Goal: Check status: Check status

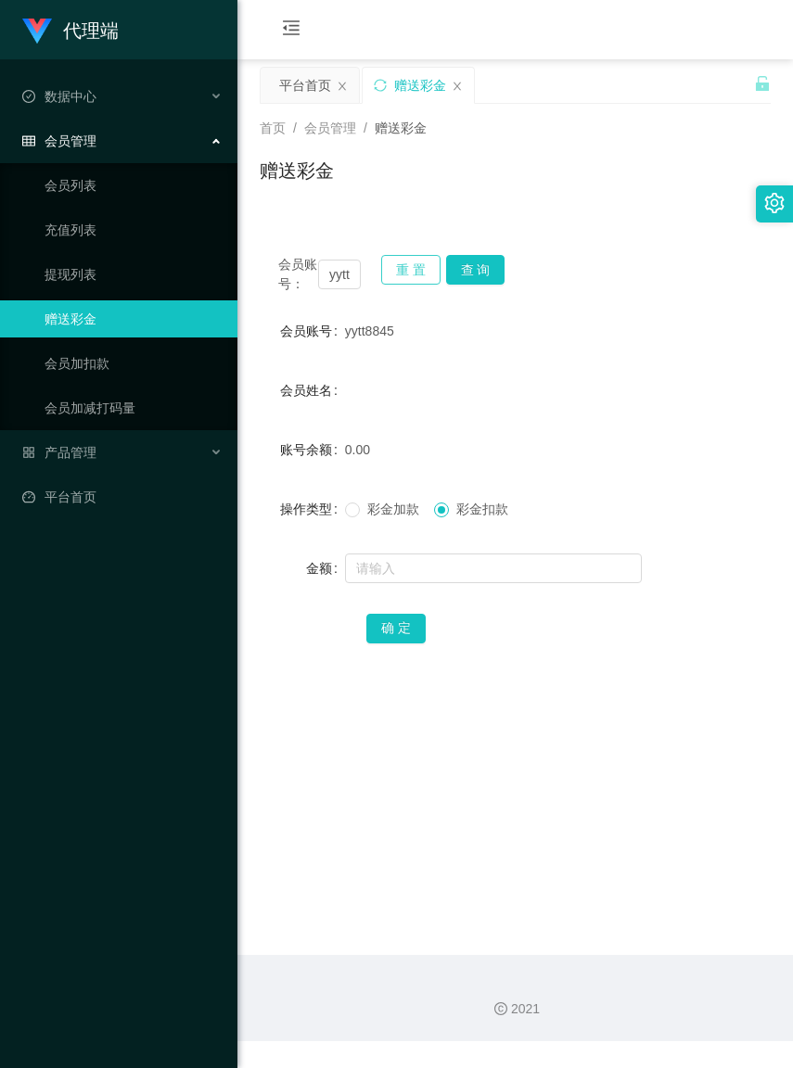
click at [413, 275] on button "重 置" at bounding box center [410, 270] width 59 height 30
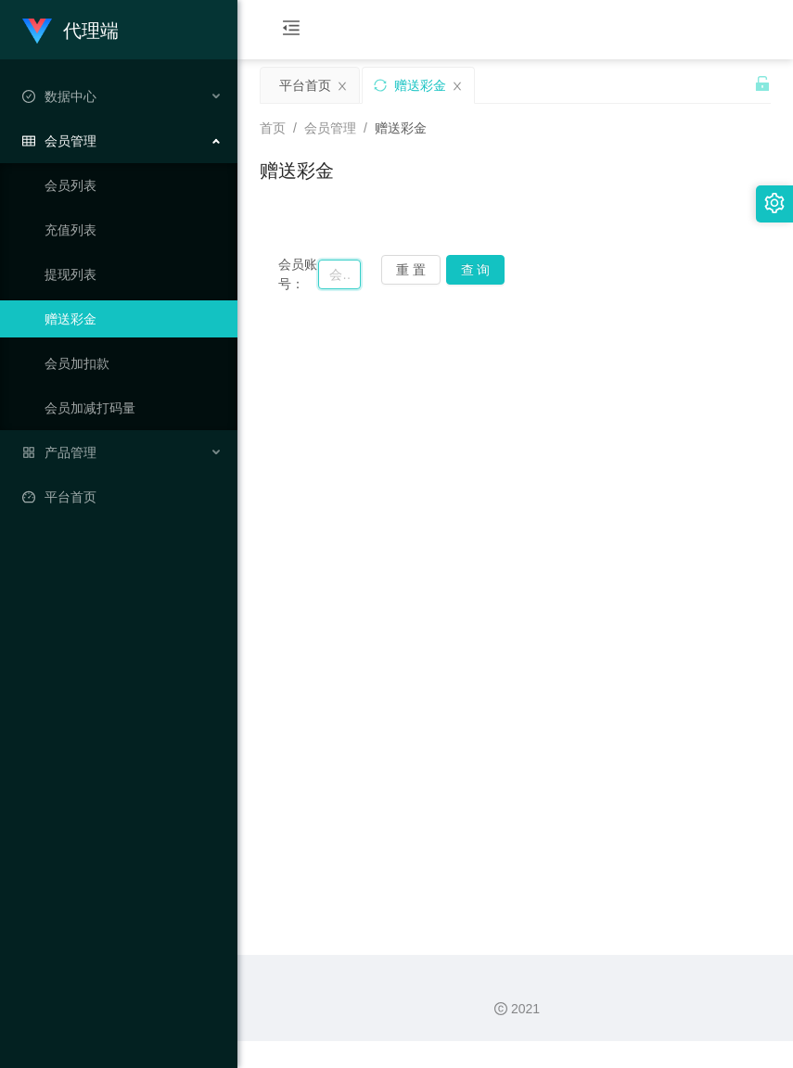
click at [322, 281] on input "text" at bounding box center [339, 275] width 42 height 30
paste input "0192410295"
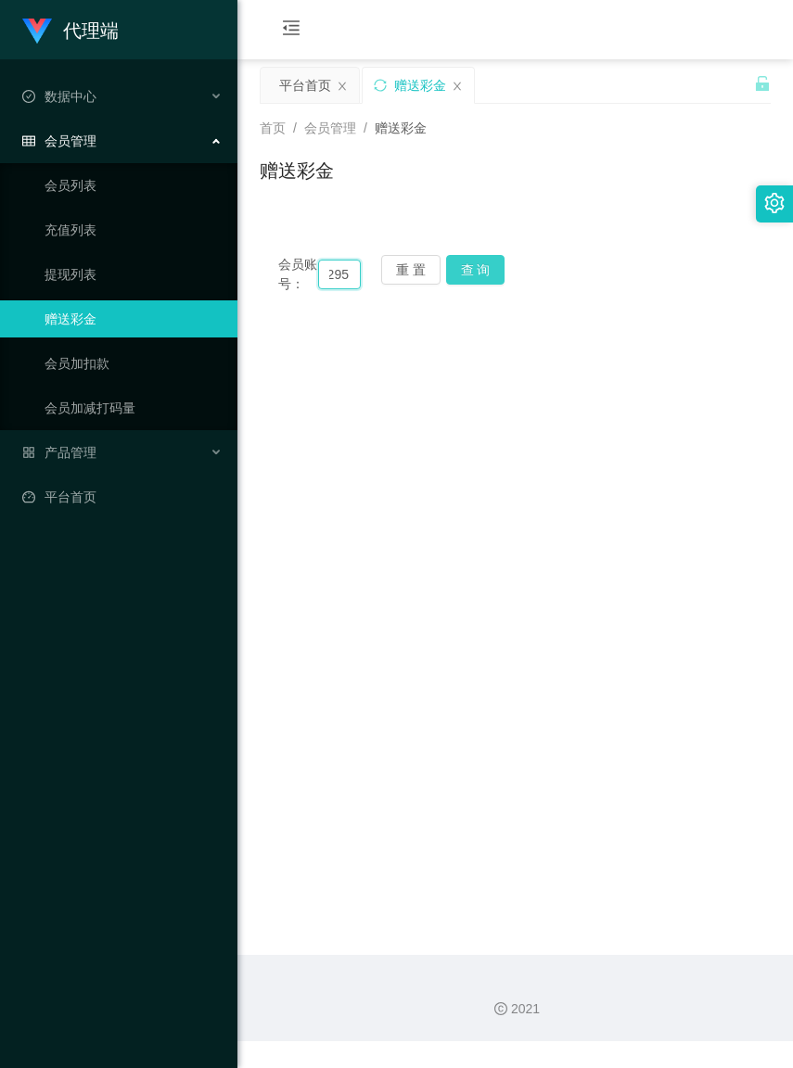
type input "0192410295"
click at [485, 281] on button "查 询" at bounding box center [475, 270] width 59 height 30
click at [485, 279] on button "查 询" at bounding box center [475, 270] width 59 height 30
click at [406, 280] on button "重 置" at bounding box center [410, 270] width 59 height 30
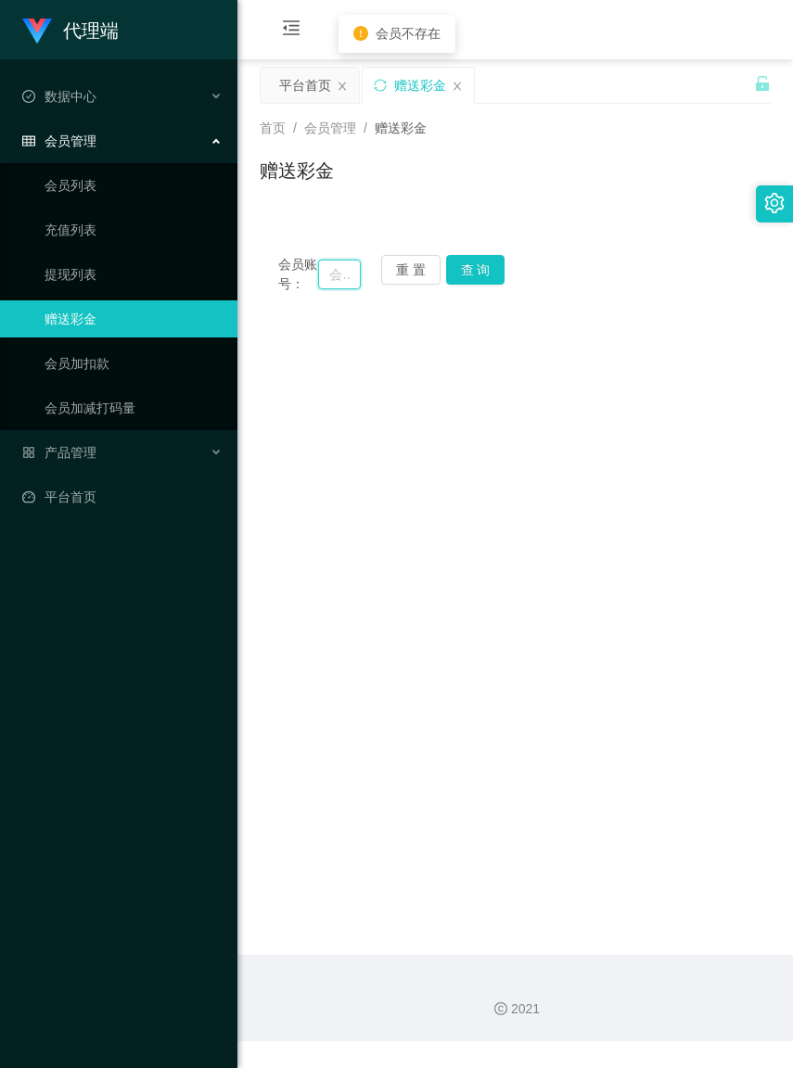
click at [329, 283] on input "text" at bounding box center [339, 275] width 42 height 30
click at [326, 280] on input "text" at bounding box center [339, 275] width 42 height 30
paste input "0192410295"
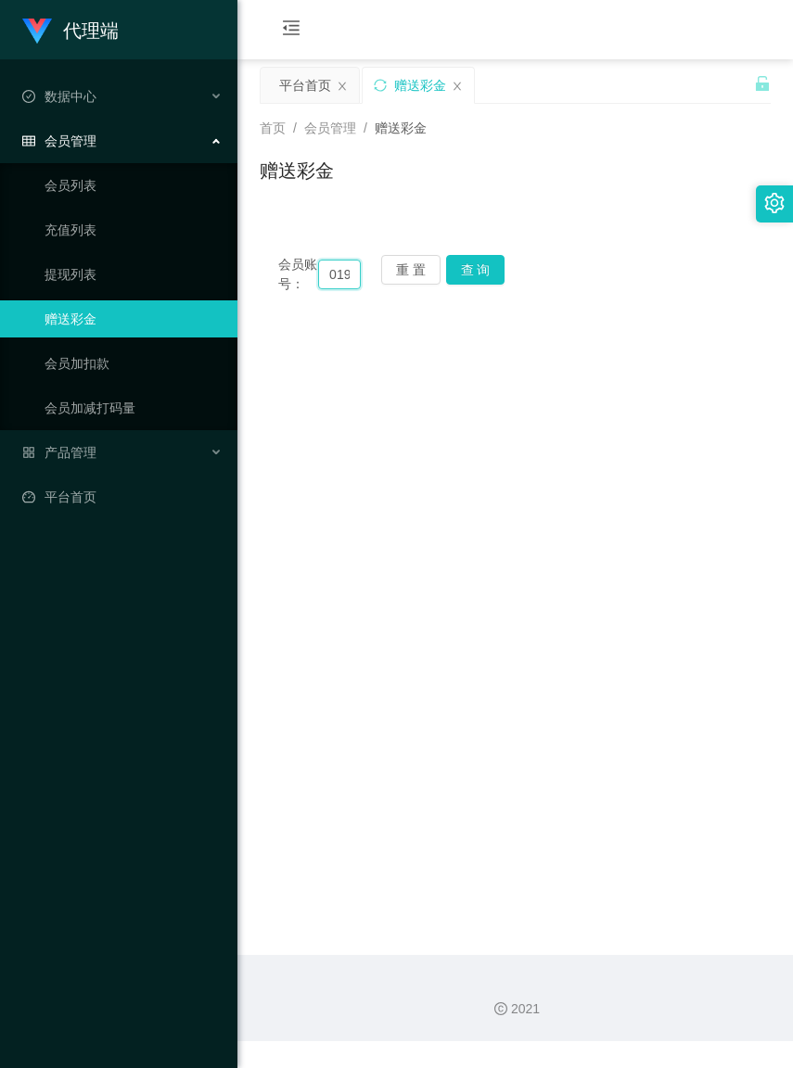
scroll to position [0, 54]
type input "0192410295"
click at [462, 278] on button "查 询" at bounding box center [475, 270] width 59 height 30
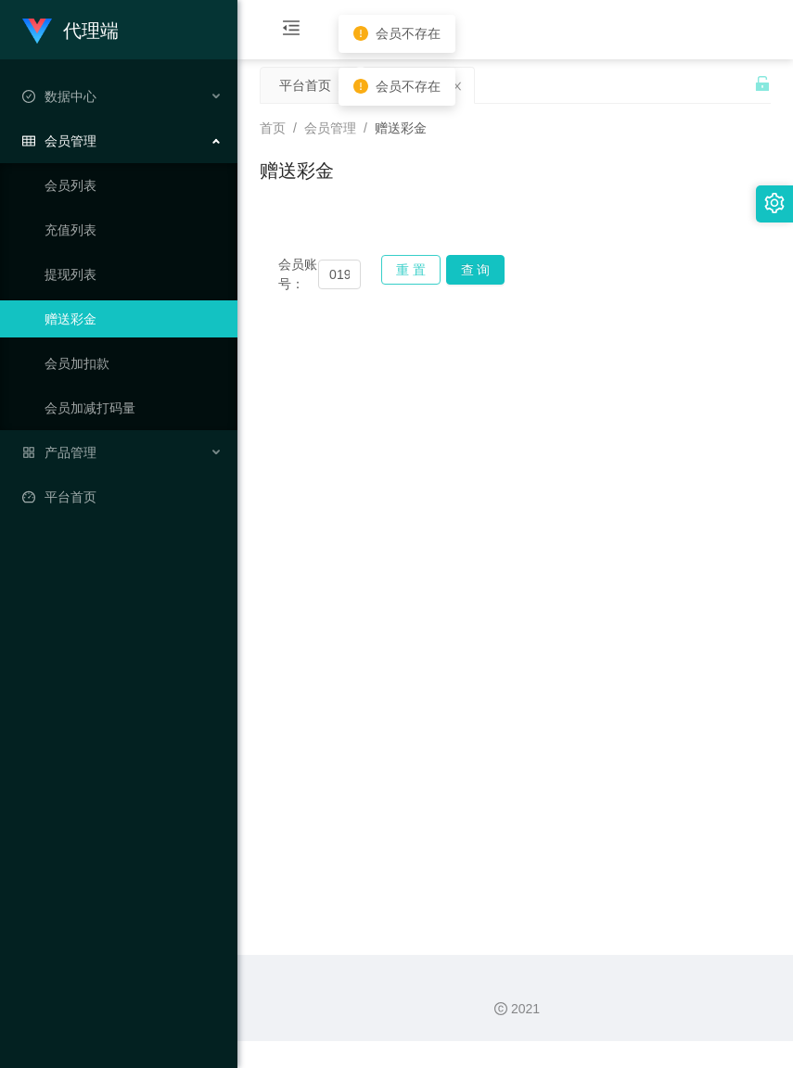
click at [432, 275] on button "重 置" at bounding box center [410, 270] width 59 height 30
click at [331, 281] on input "text" at bounding box center [339, 275] width 42 height 30
click at [322, 281] on input "text" at bounding box center [339, 275] width 42 height 30
paste input "0192410295"
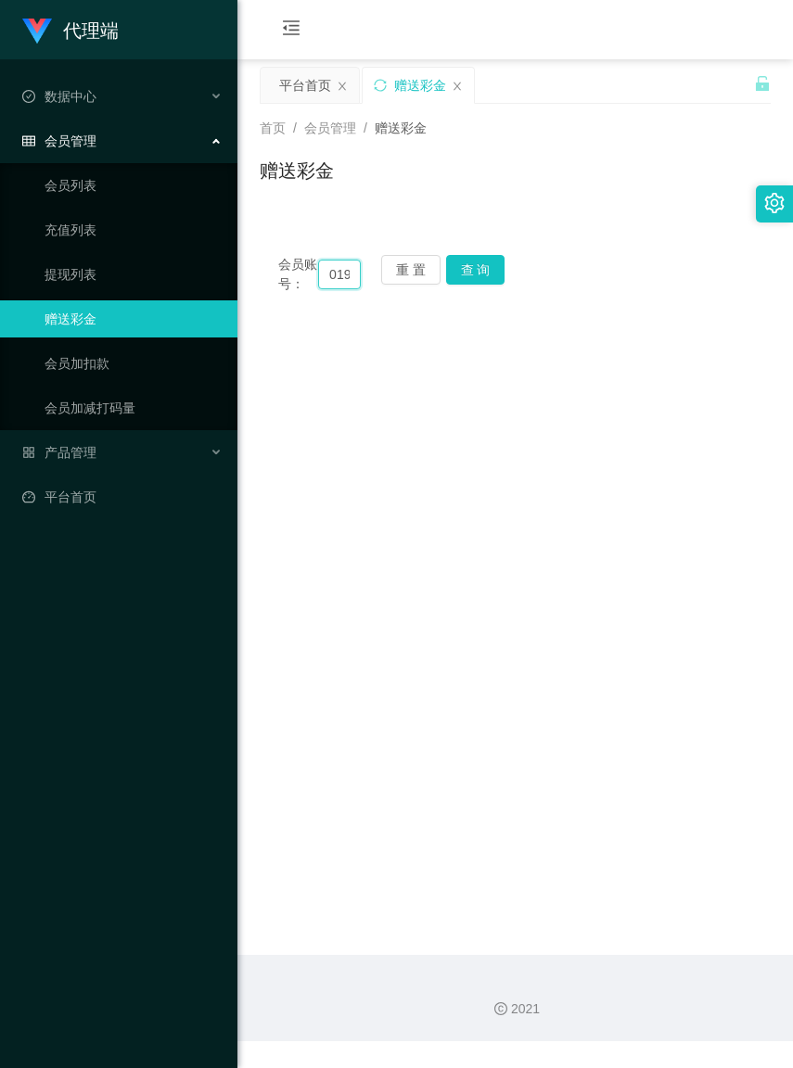
scroll to position [0, 51]
type input "0192410295"
click at [479, 281] on button "查 询" at bounding box center [475, 270] width 59 height 30
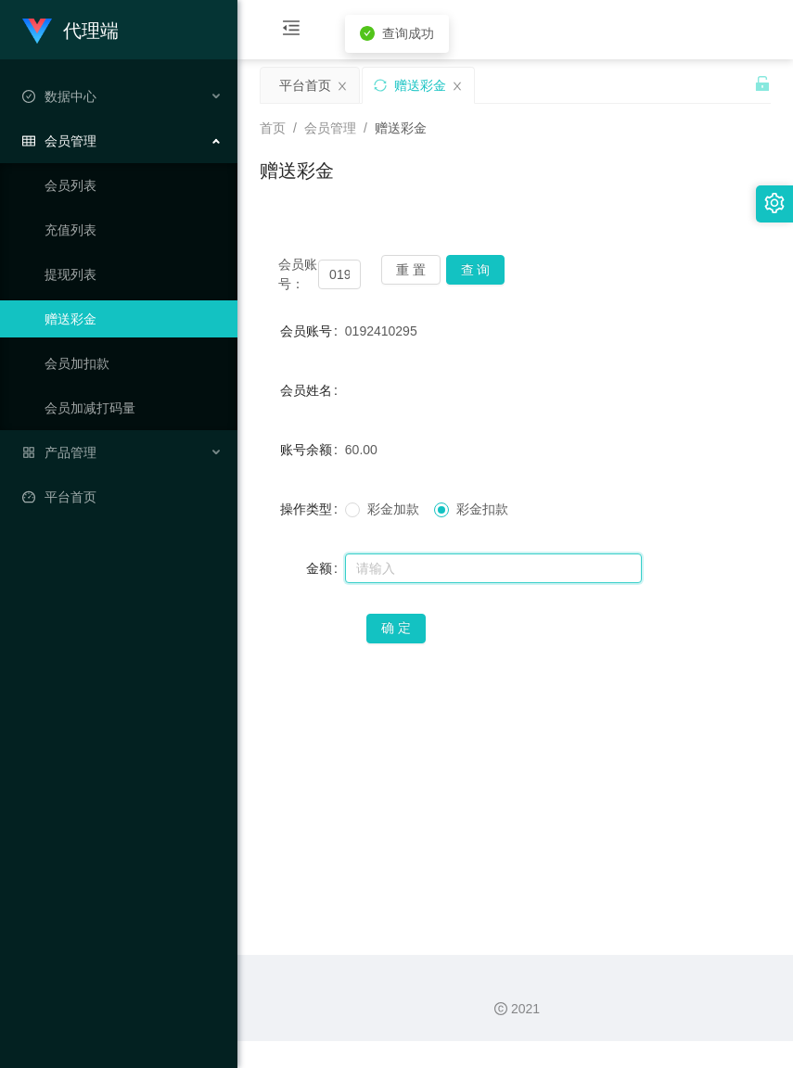
click at [445, 580] on input "text" at bounding box center [493, 569] width 297 height 30
type input "60"
click at [406, 644] on button "确 定" at bounding box center [395, 629] width 59 height 30
click at [409, 264] on button "重 置" at bounding box center [410, 270] width 59 height 30
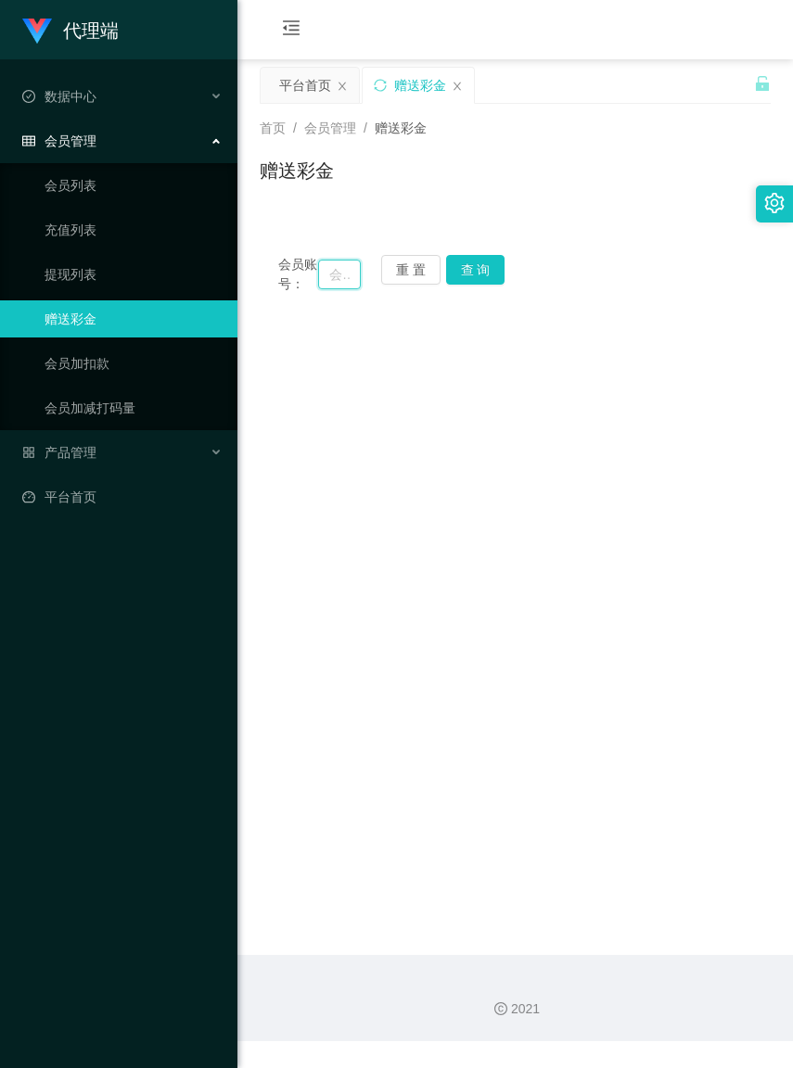
click at [321, 280] on input "text" at bounding box center [339, 275] width 42 height 30
paste input "lamsy"
type input "lamsy"
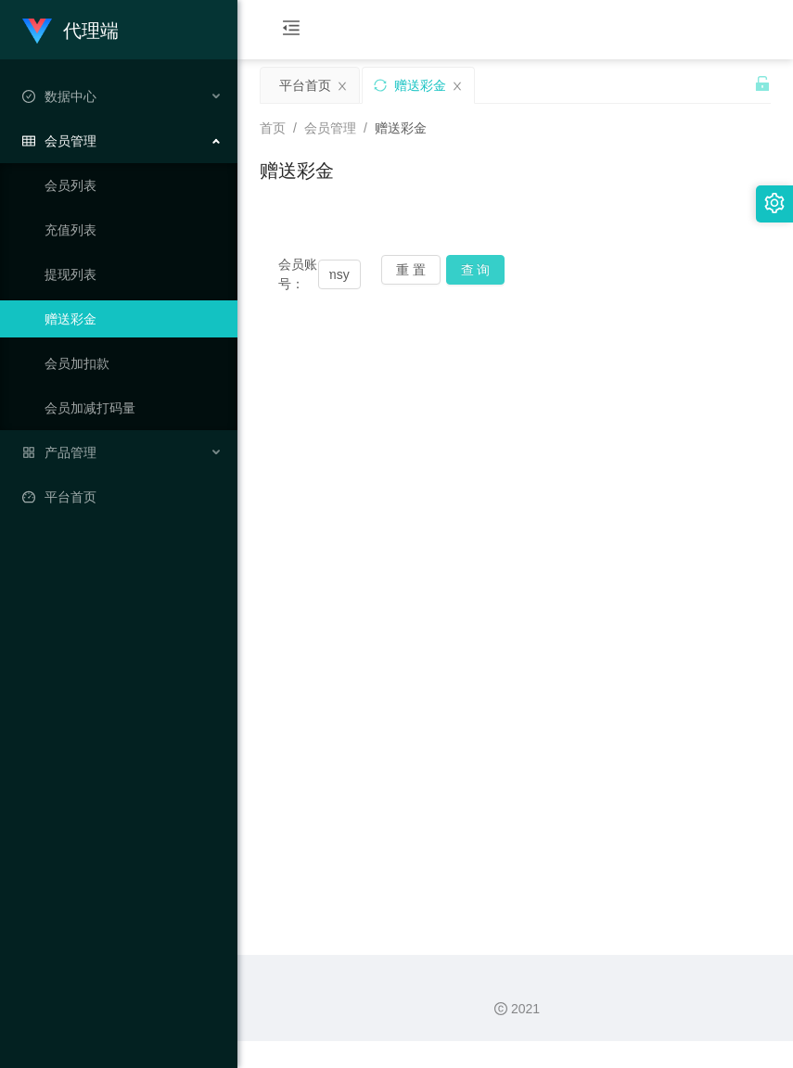
click at [474, 267] on button "查 询" at bounding box center [475, 270] width 59 height 30
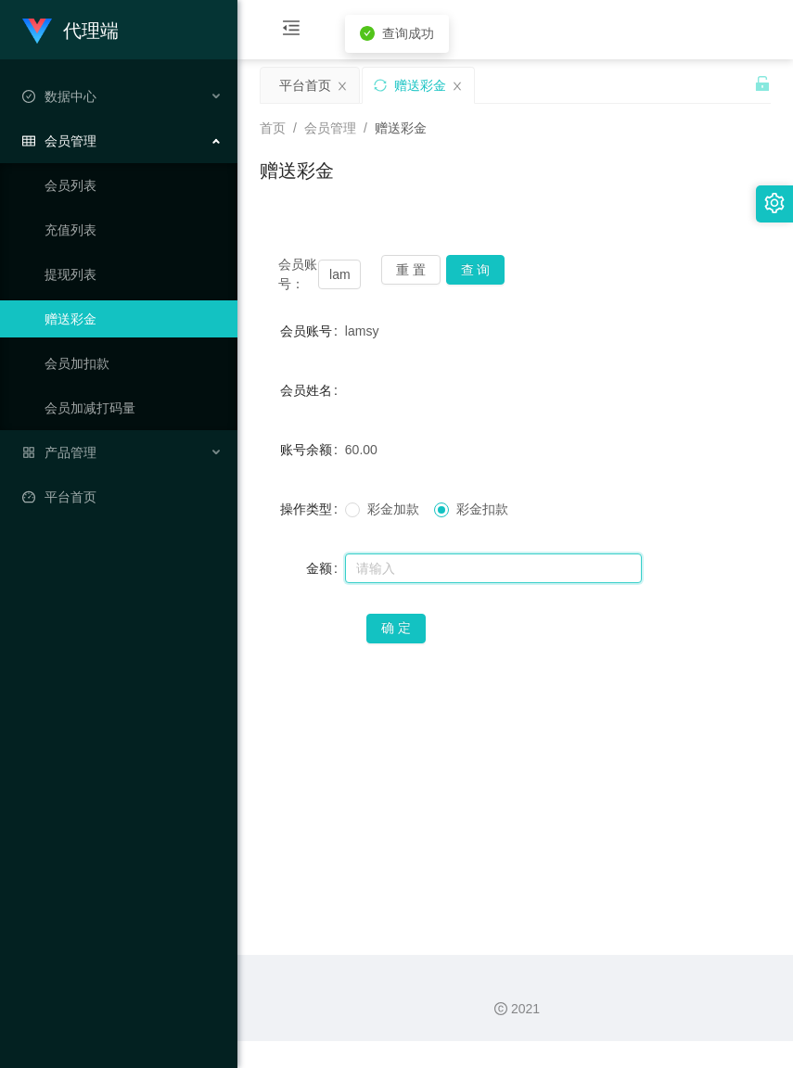
click at [431, 581] on input "text" at bounding box center [493, 569] width 297 height 30
type input "60"
click at [403, 644] on button "确 定" at bounding box center [395, 629] width 59 height 30
drag, startPoint x: 417, startPoint y: 265, endPoint x: 401, endPoint y: 265, distance: 16.7
click at [417, 265] on button "重 置" at bounding box center [410, 270] width 59 height 30
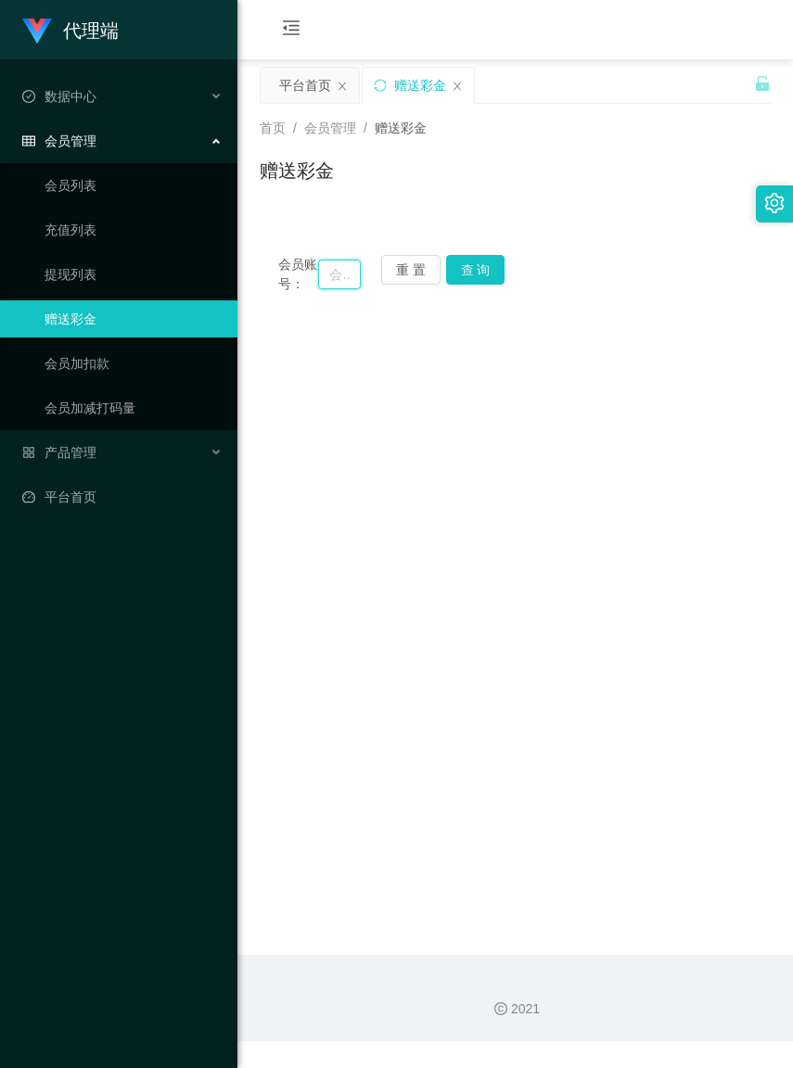
click at [321, 280] on input "text" at bounding box center [339, 275] width 42 height 30
paste input "yytt8845"
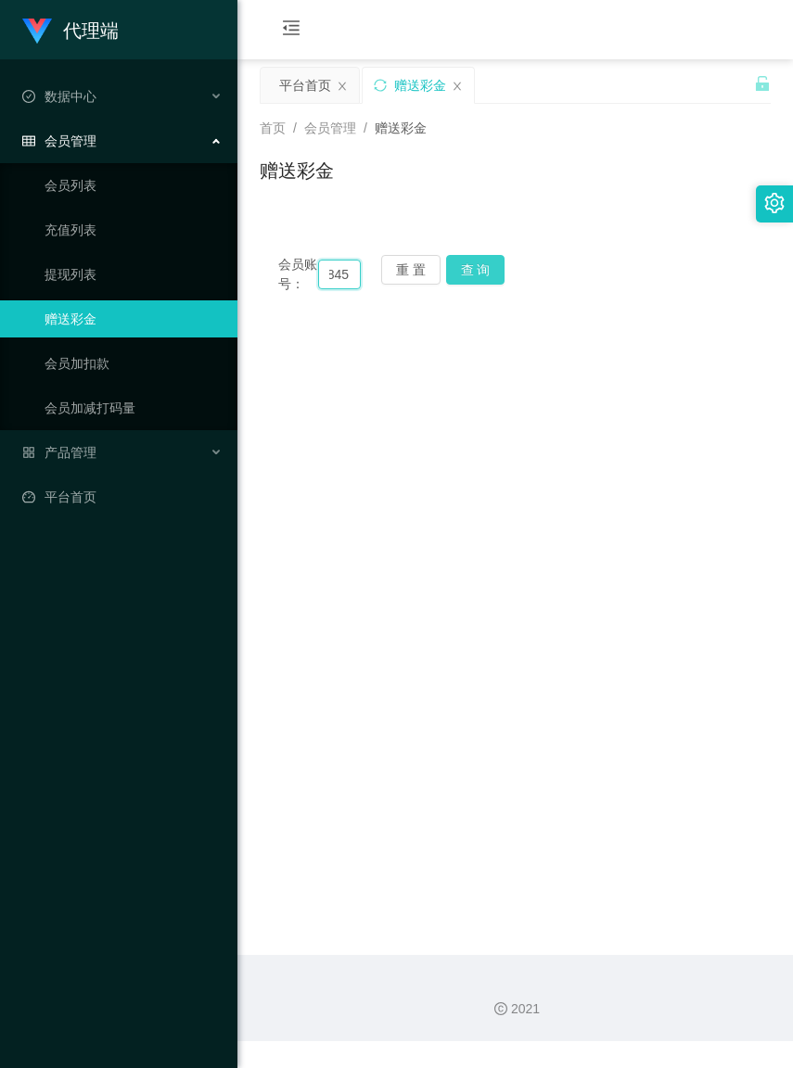
type input "yytt8845"
click at [497, 272] on button "查 询" at bounding box center [475, 270] width 59 height 30
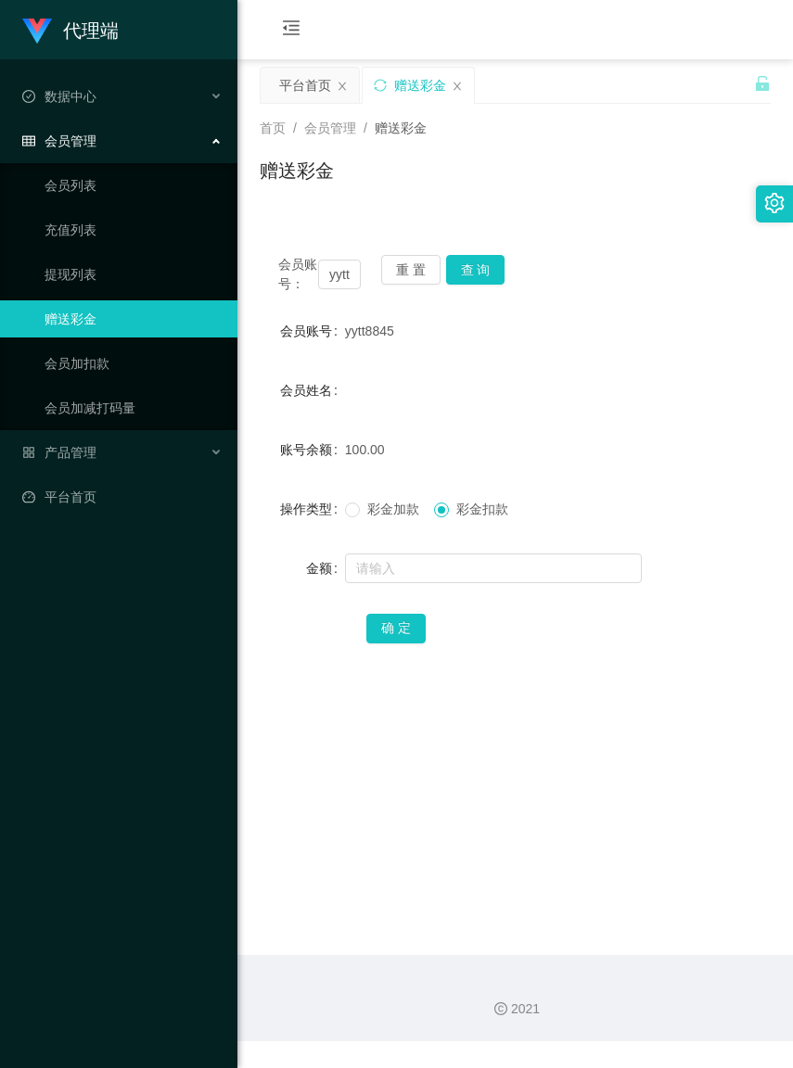
drag, startPoint x: 547, startPoint y: 228, endPoint x: 522, endPoint y: 228, distance: 25.0
click at [547, 228] on div "会员账号： yytt8845 重 置 查 询 会员账号 yytt8845 会员姓名 账号余额 100.00 操作类型 彩金加款 彩金扣款 金额 确 定" at bounding box center [515, 450] width 511 height 473
click at [390, 271] on button "重 置" at bounding box center [410, 270] width 59 height 30
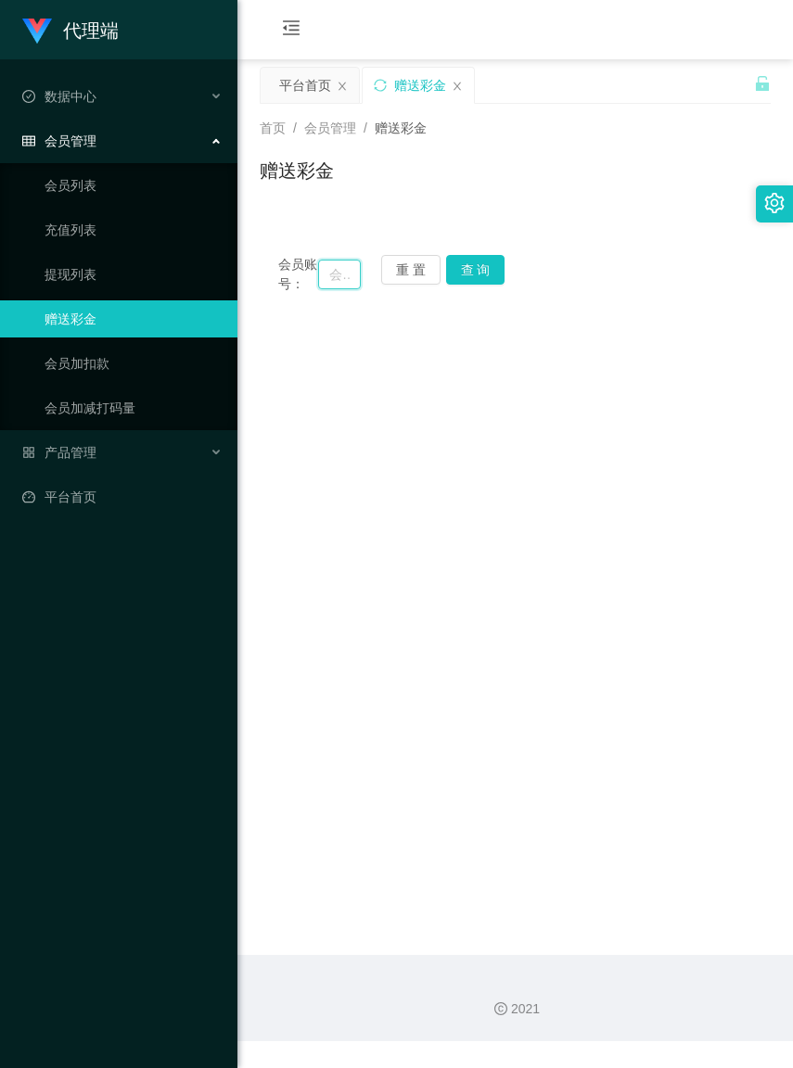
click at [329, 283] on input "text" at bounding box center [339, 275] width 42 height 30
click at [326, 281] on input "text" at bounding box center [339, 275] width 42 height 30
paste input "168"
type input "168"
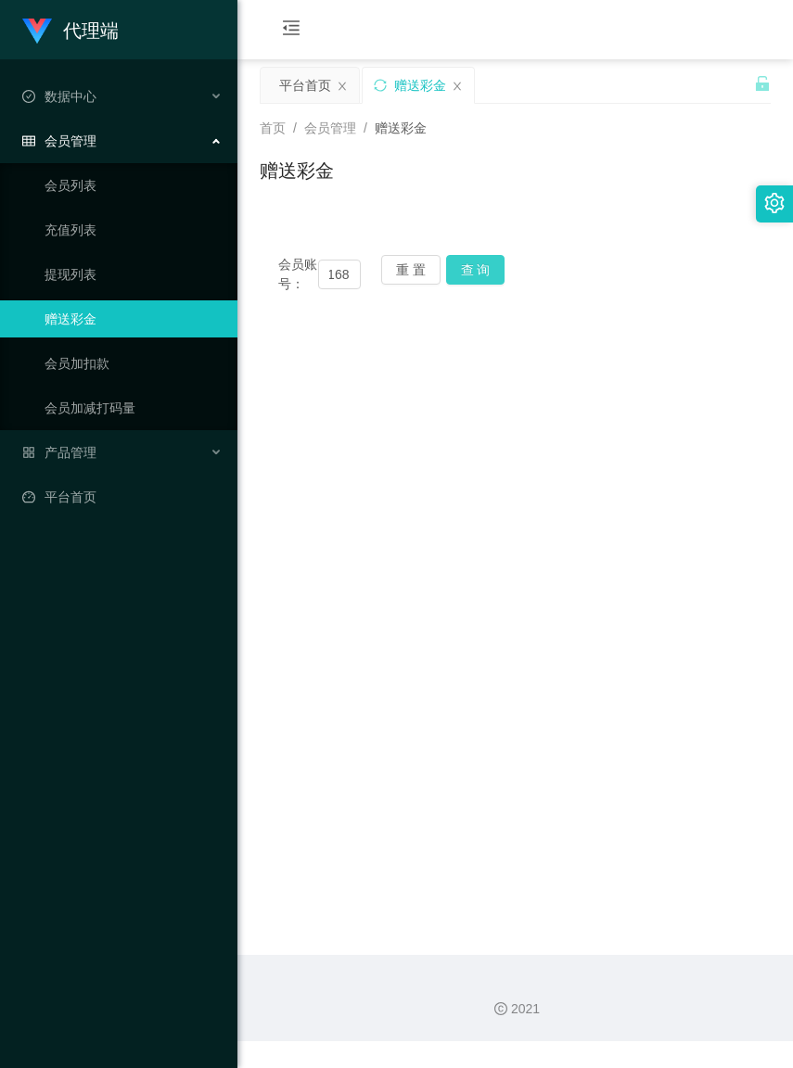
click at [497, 260] on button "查 询" at bounding box center [475, 270] width 59 height 30
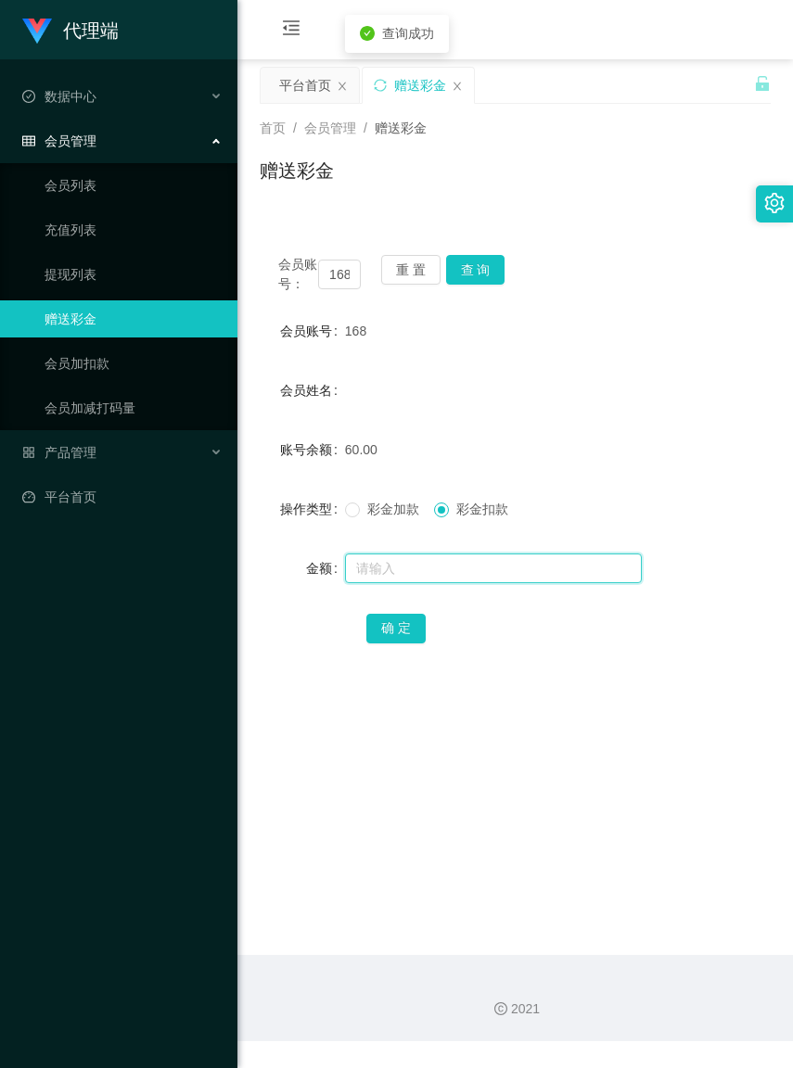
click at [456, 580] on input "text" at bounding box center [493, 569] width 297 height 30
type input "60"
click at [390, 641] on button "确 定" at bounding box center [395, 629] width 59 height 30
click at [387, 644] on button "确 定" at bounding box center [395, 629] width 59 height 30
click at [411, 271] on button "重 置" at bounding box center [410, 270] width 59 height 30
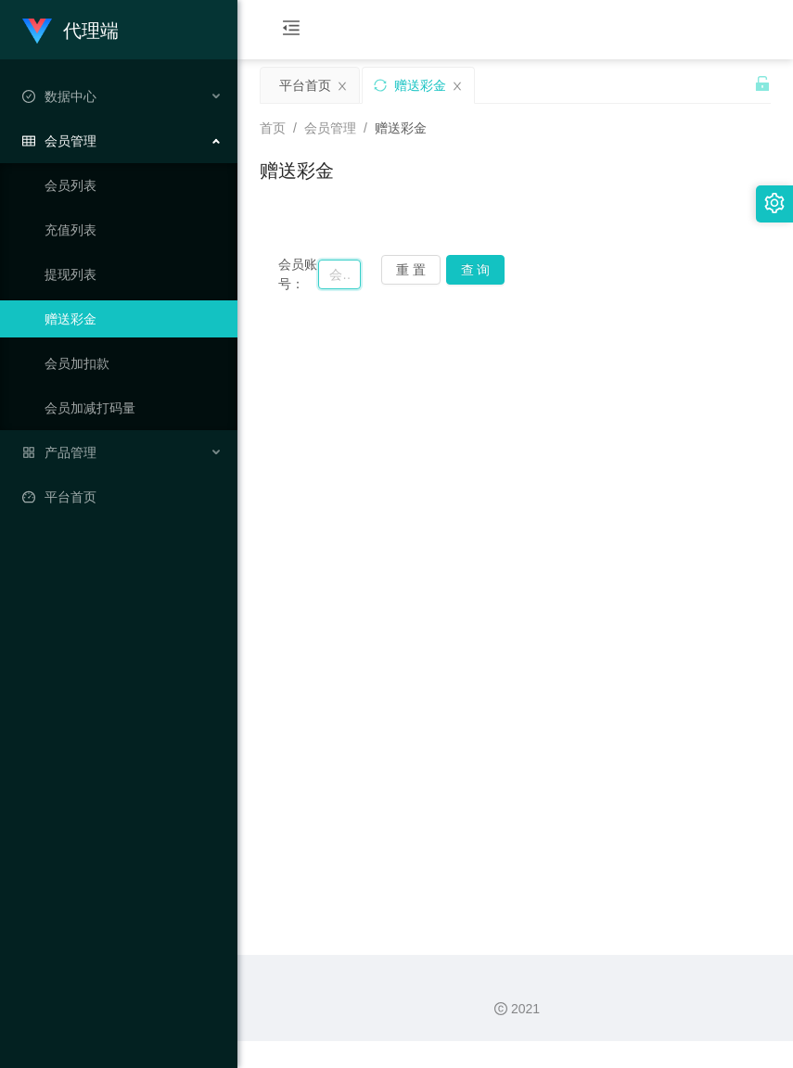
click at [322, 281] on input "text" at bounding box center [339, 275] width 42 height 30
paste input "321456"
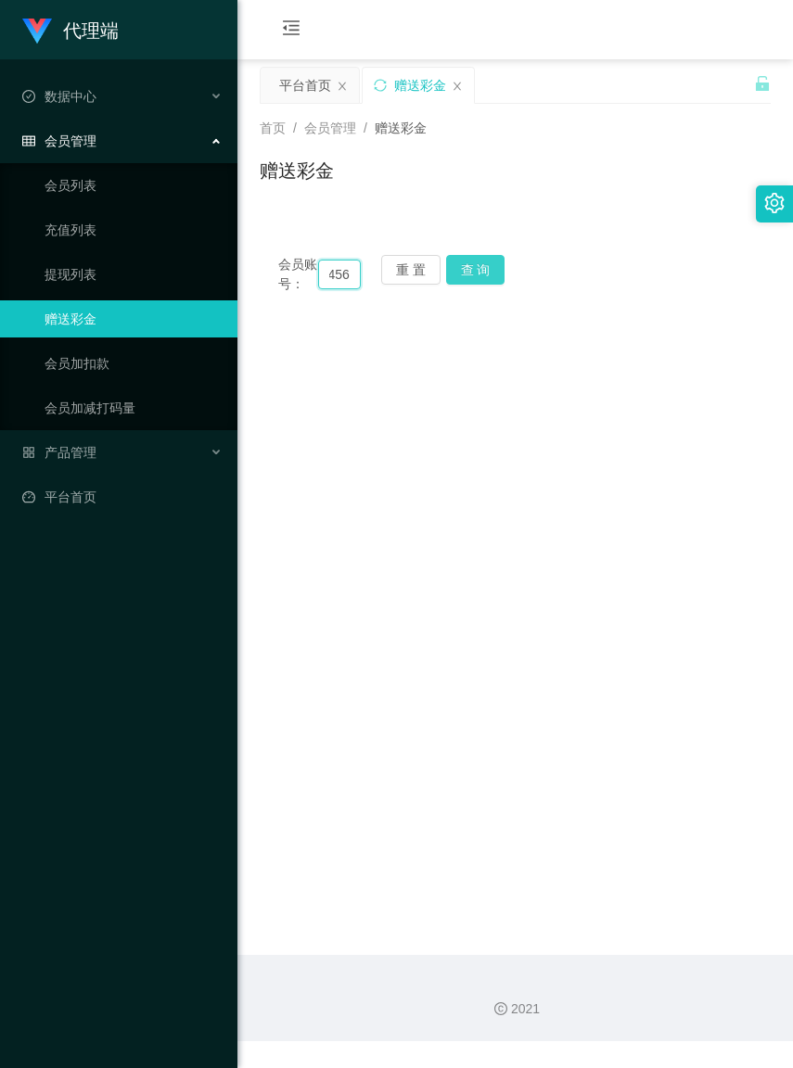
type input "321456"
click at [483, 280] on button "查 询" at bounding box center [475, 270] width 59 height 30
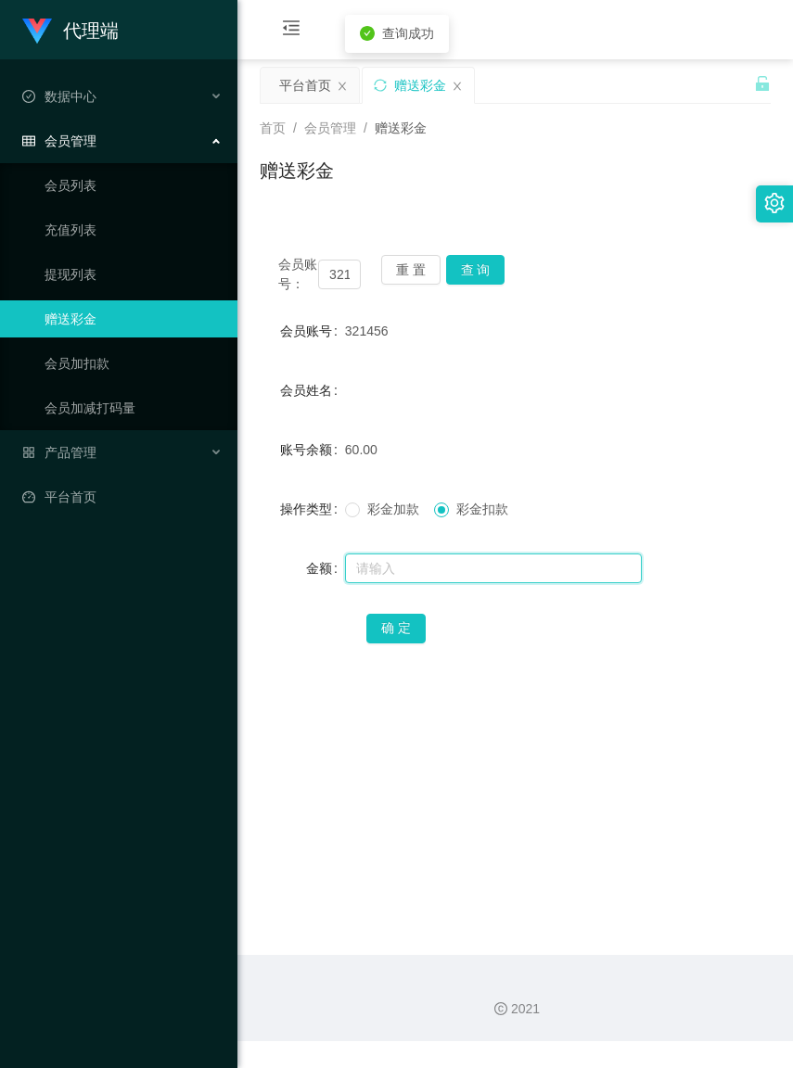
click at [446, 583] on input "text" at bounding box center [493, 569] width 297 height 30
type input "60"
click at [390, 644] on button "确 定" at bounding box center [395, 629] width 59 height 30
click at [413, 748] on main "关闭左侧 关闭右侧 关闭其它 刷新页面 平台首页 赠送彩金 首页 / 会员管理 / 赠送彩金 / 赠送彩金 会员账号： 321456 重 置 查 询 会员账号…" at bounding box center [515, 507] width 556 height 896
click at [417, 274] on button "重 置" at bounding box center [410, 270] width 59 height 30
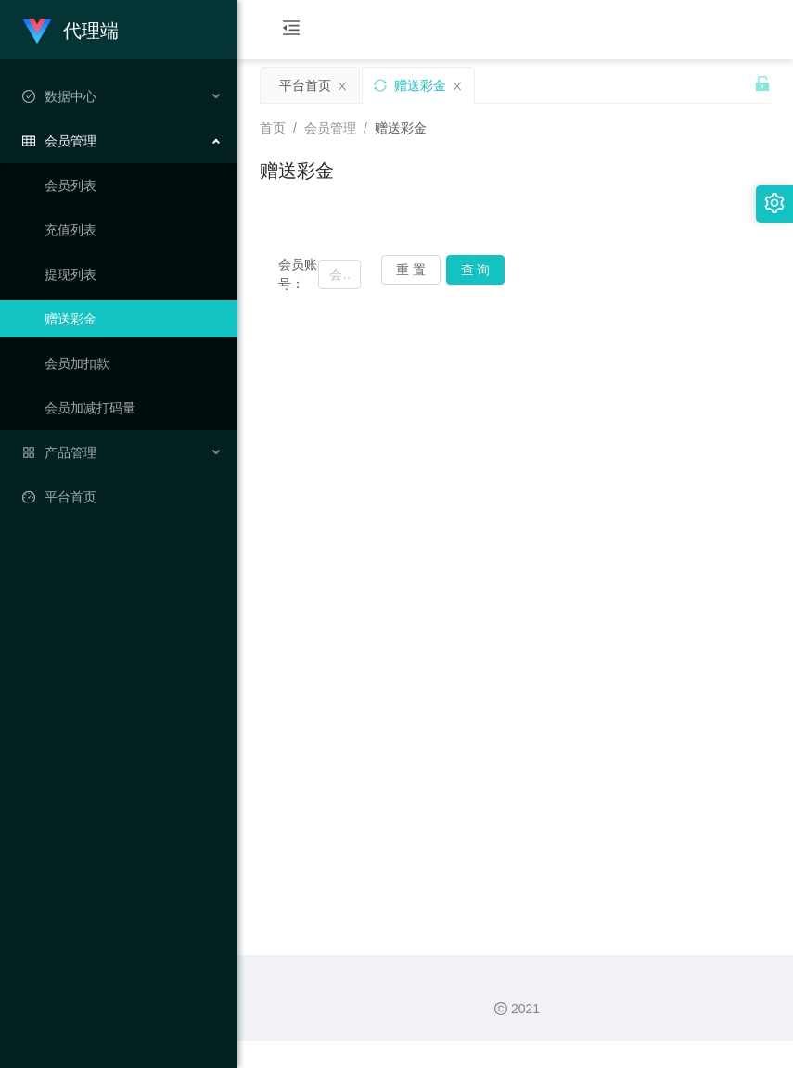
click at [315, 279] on span "会员账号：" at bounding box center [298, 274] width 40 height 39
click at [322, 281] on input "text" at bounding box center [339, 275] width 42 height 30
paste input "KhaiSing"
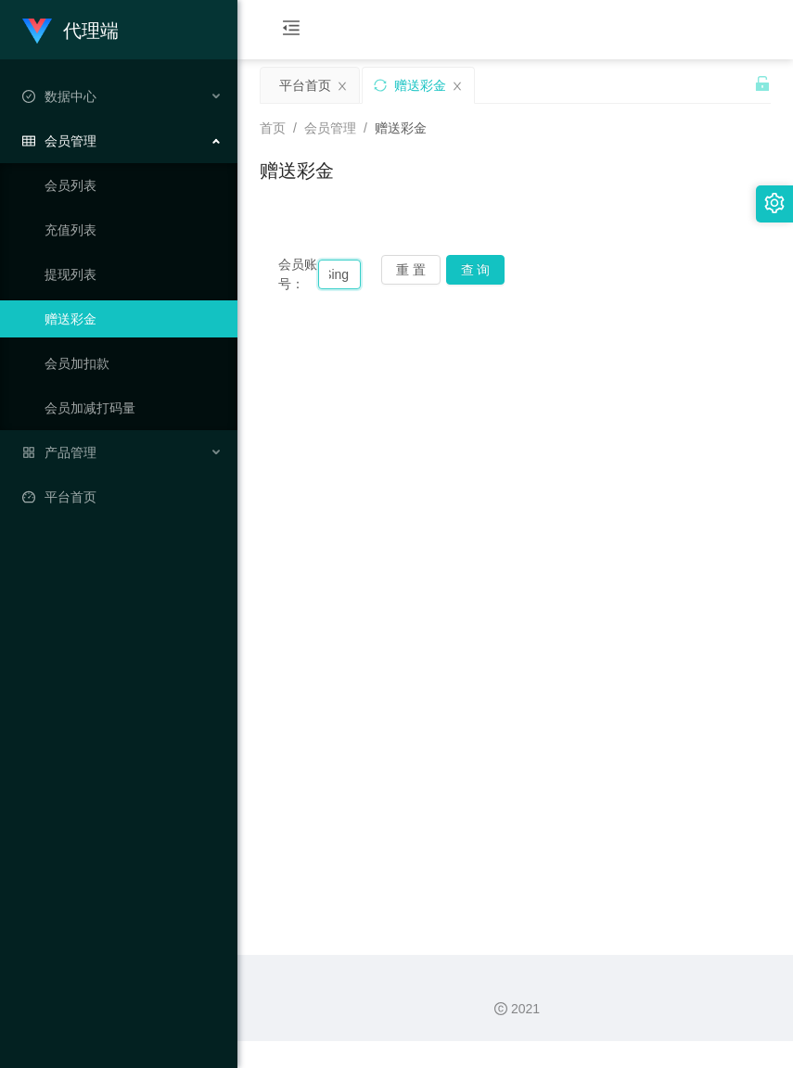
type input "KhaiSing"
click at [396, 466] on main "关闭左侧 关闭右侧 关闭其它 刷新页面 平台首页 赠送彩金 首页 / 会员管理 / 赠送彩金 / 赠送彩金 会员账号： [PERSON_NAME] 重 置 查…" at bounding box center [515, 507] width 556 height 896
click at [455, 272] on button "查 询" at bounding box center [475, 270] width 59 height 30
click at [456, 271] on button "查 询" at bounding box center [475, 270] width 59 height 30
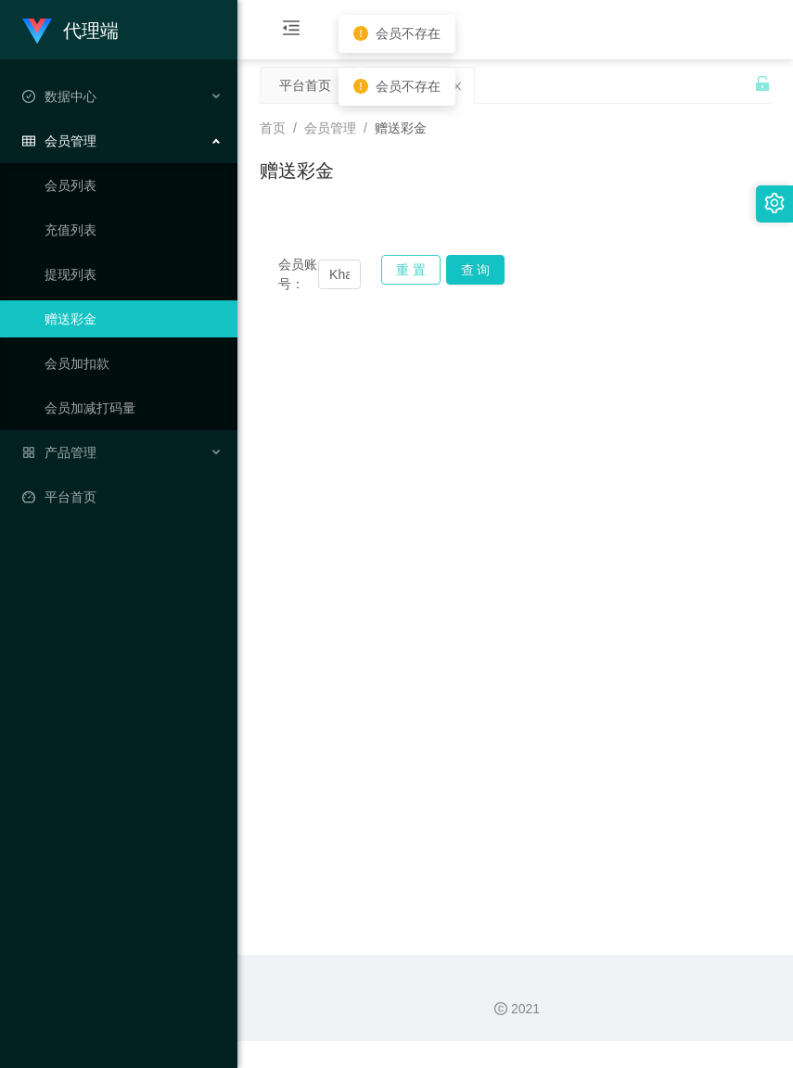
click at [408, 271] on button "重 置" at bounding box center [410, 270] width 59 height 30
click at [327, 288] on input "text" at bounding box center [339, 275] width 42 height 30
click at [327, 285] on input "text" at bounding box center [339, 275] width 42 height 30
click at [326, 283] on input "text" at bounding box center [339, 275] width 42 height 30
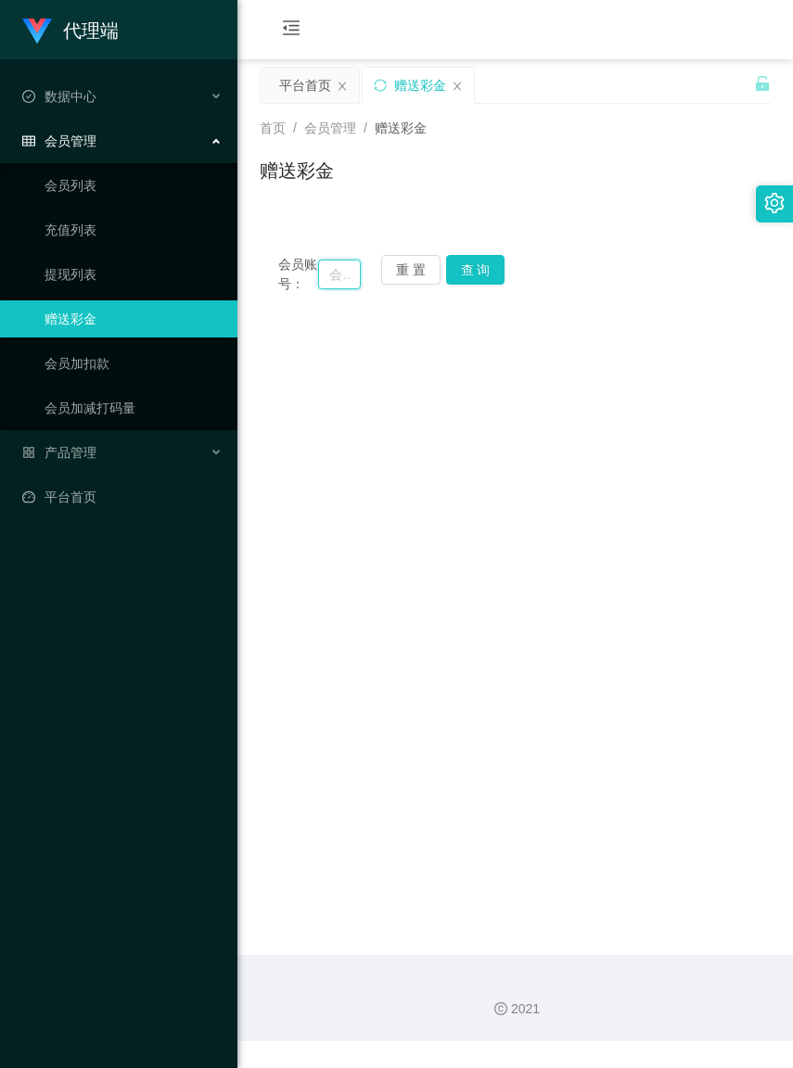
paste input "KhaiSing"
type input "KhaiSing"
click at [468, 280] on button "查 询" at bounding box center [475, 270] width 59 height 30
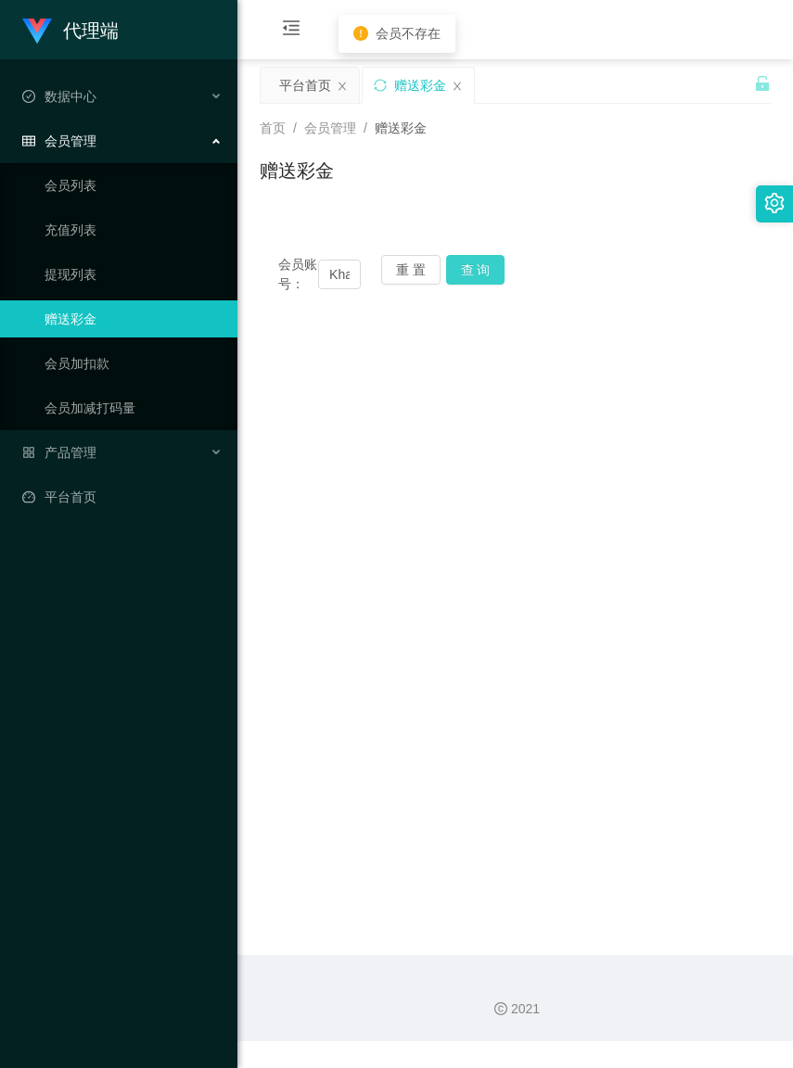
click at [464, 269] on button "查 询" at bounding box center [475, 270] width 59 height 30
click at [441, 270] on div "重 置 查 询" at bounding box center [422, 274] width 83 height 39
click at [437, 270] on button "重 置" at bounding box center [410, 270] width 59 height 30
click at [432, 270] on button "重 置" at bounding box center [410, 270] width 59 height 30
click at [337, 280] on input "text" at bounding box center [339, 275] width 42 height 30
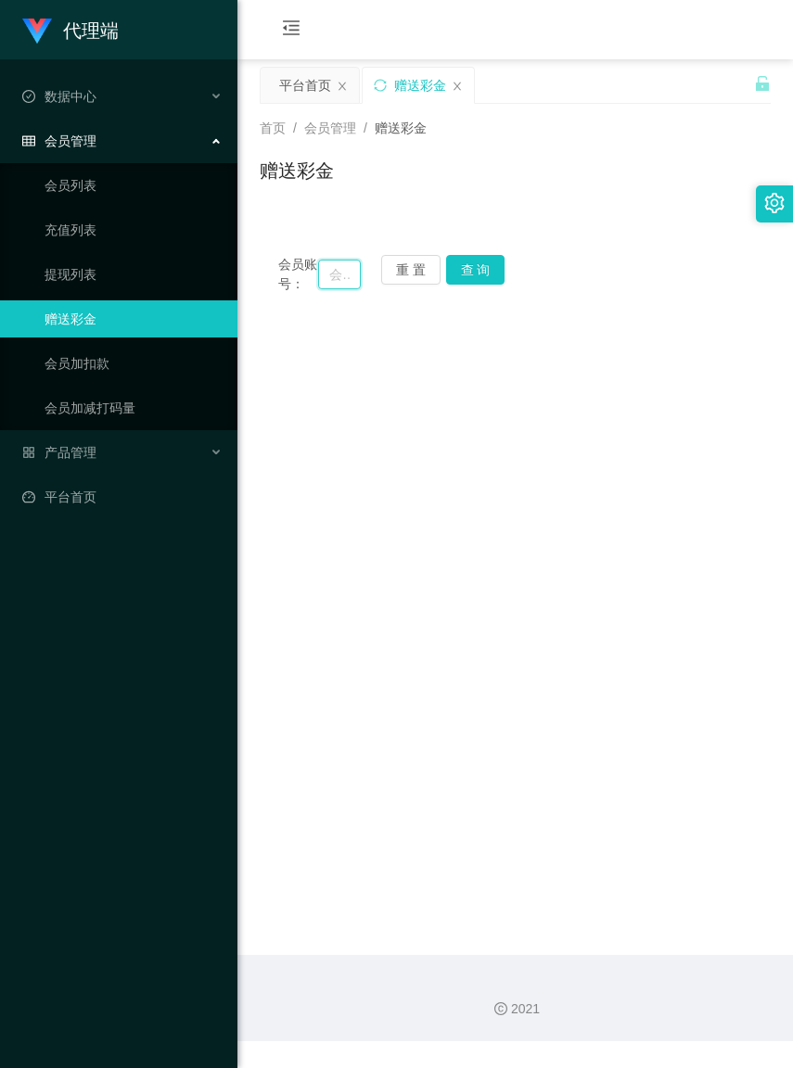
click at [327, 283] on input "text" at bounding box center [339, 275] width 42 height 30
paste input "KhaiSing"
type input "KhaiSing"
click at [469, 271] on button "查 询" at bounding box center [475, 270] width 59 height 30
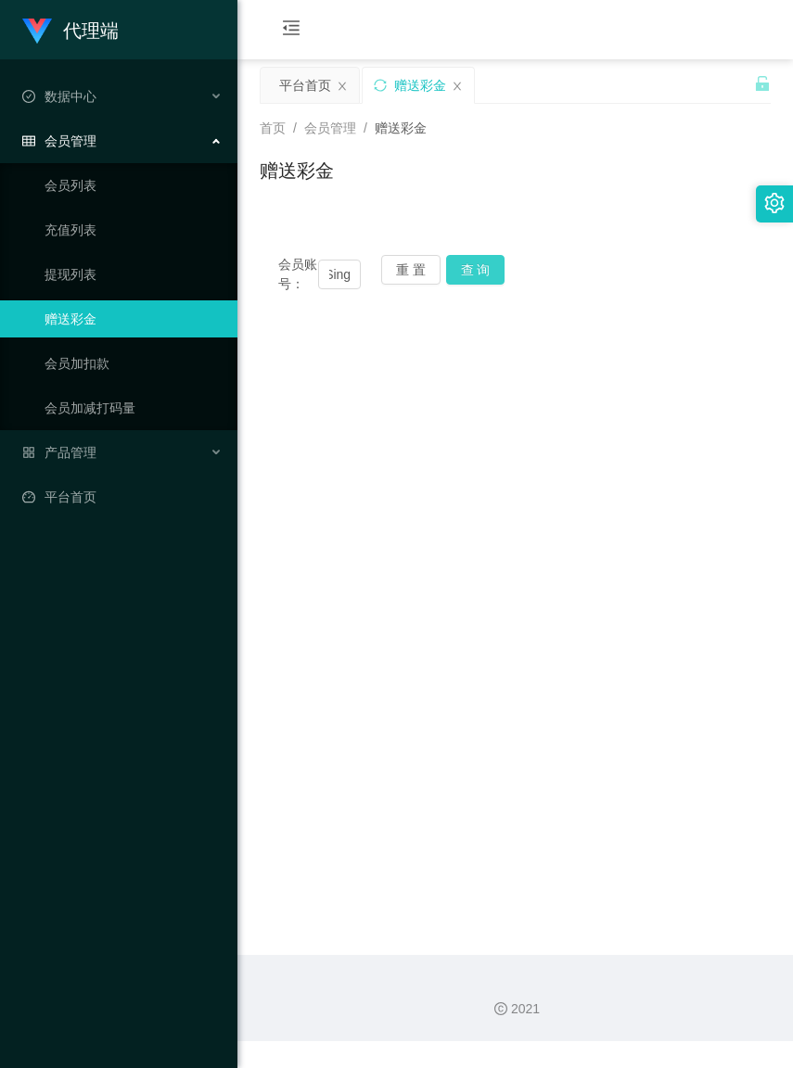
scroll to position [0, 0]
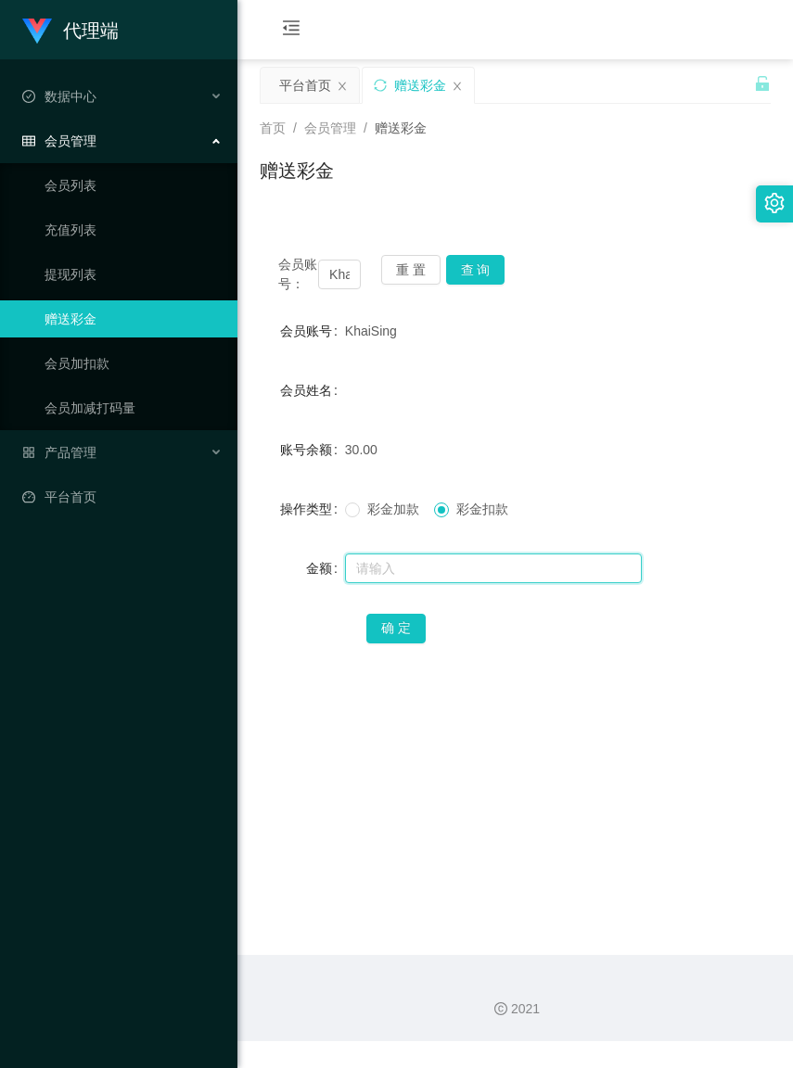
click at [471, 577] on input "text" at bounding box center [493, 569] width 297 height 30
type input "30"
click at [414, 644] on button "确 定" at bounding box center [395, 629] width 59 height 30
click at [415, 271] on button "重 置" at bounding box center [410, 270] width 59 height 30
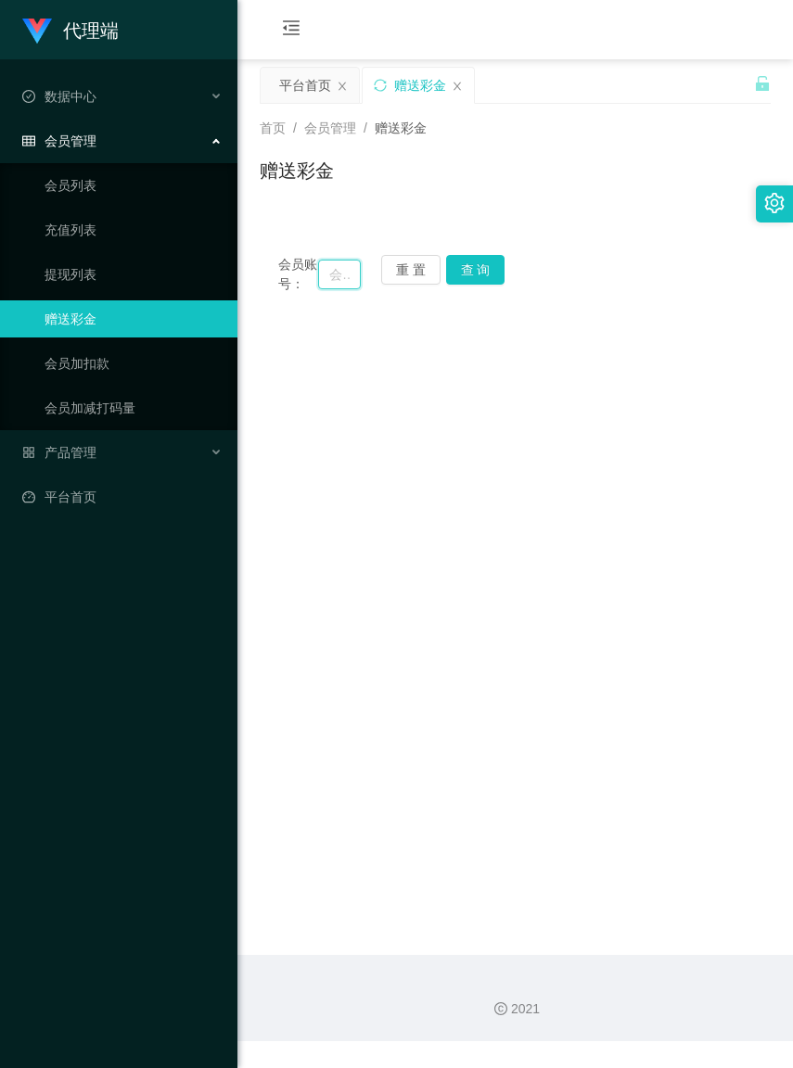
click at [318, 276] on input "text" at bounding box center [339, 275] width 42 height 30
click at [320, 284] on input "text" at bounding box center [339, 275] width 42 height 30
paste input "321456"
type input "321456"
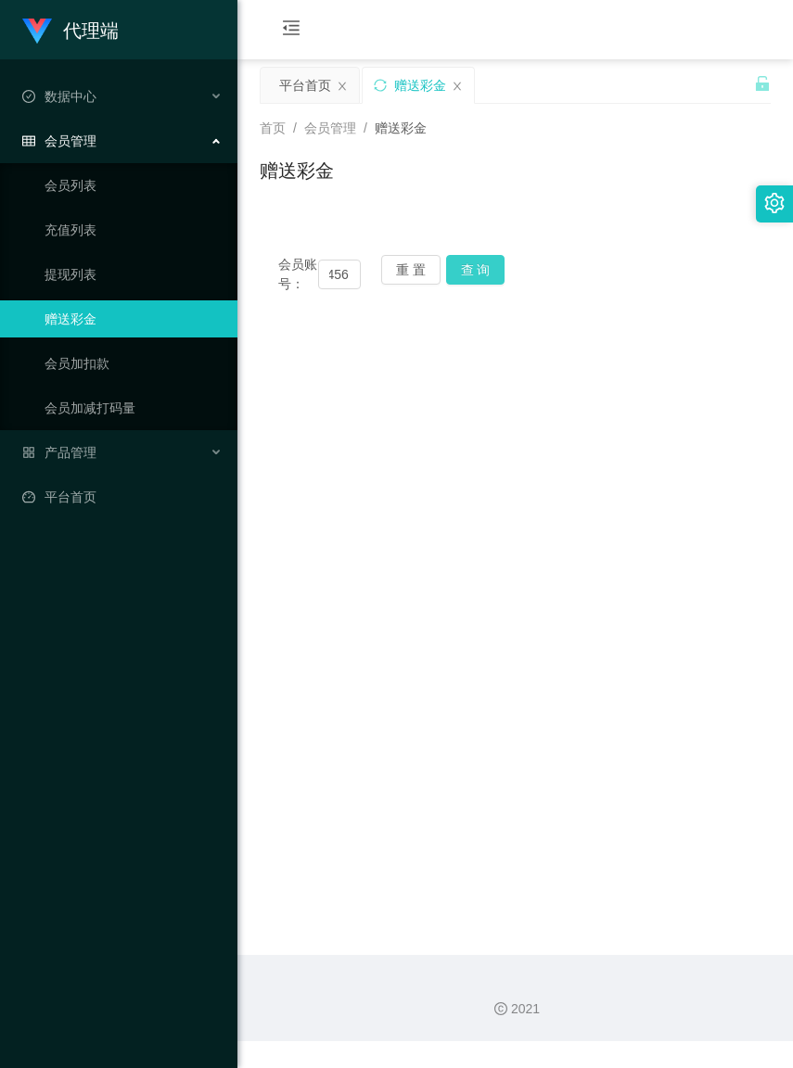
click at [466, 275] on button "查 询" at bounding box center [475, 270] width 59 height 30
click at [469, 270] on button "查 询" at bounding box center [475, 270] width 59 height 30
click at [405, 276] on button "重 置" at bounding box center [410, 270] width 59 height 30
click at [331, 288] on input "text" at bounding box center [339, 275] width 42 height 30
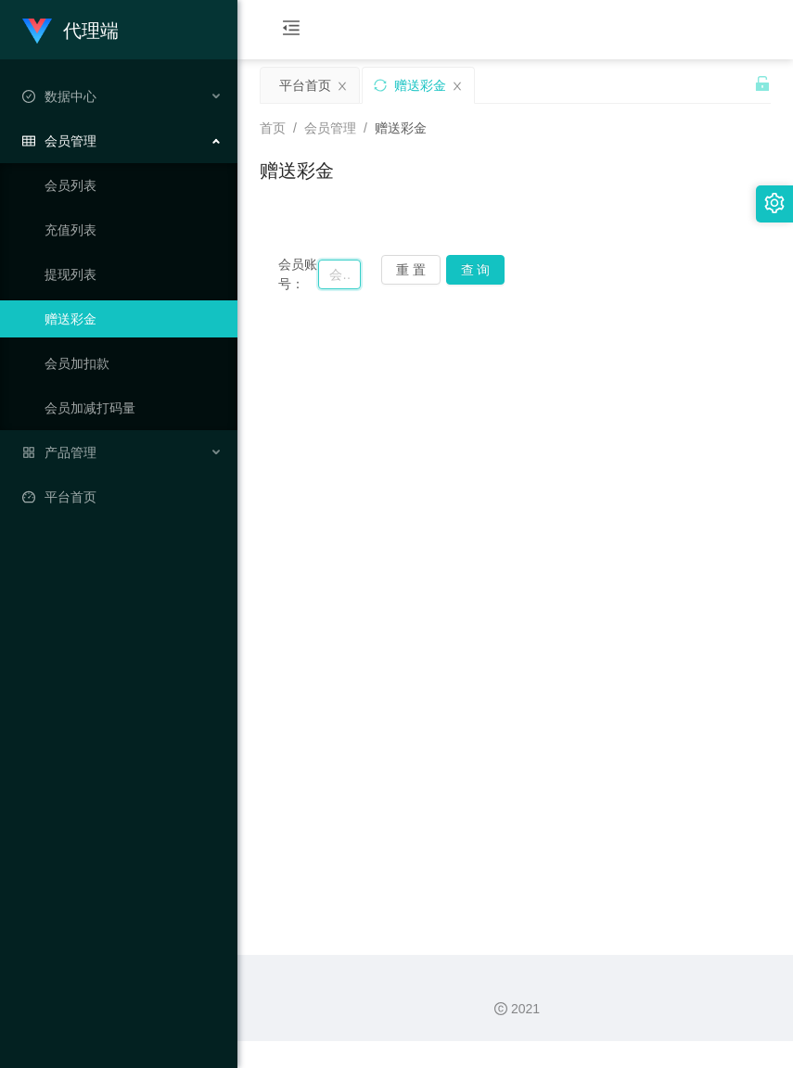
click at [330, 283] on input "text" at bounding box center [339, 275] width 42 height 30
click at [327, 283] on input "text" at bounding box center [339, 275] width 42 height 30
paste input "321456"
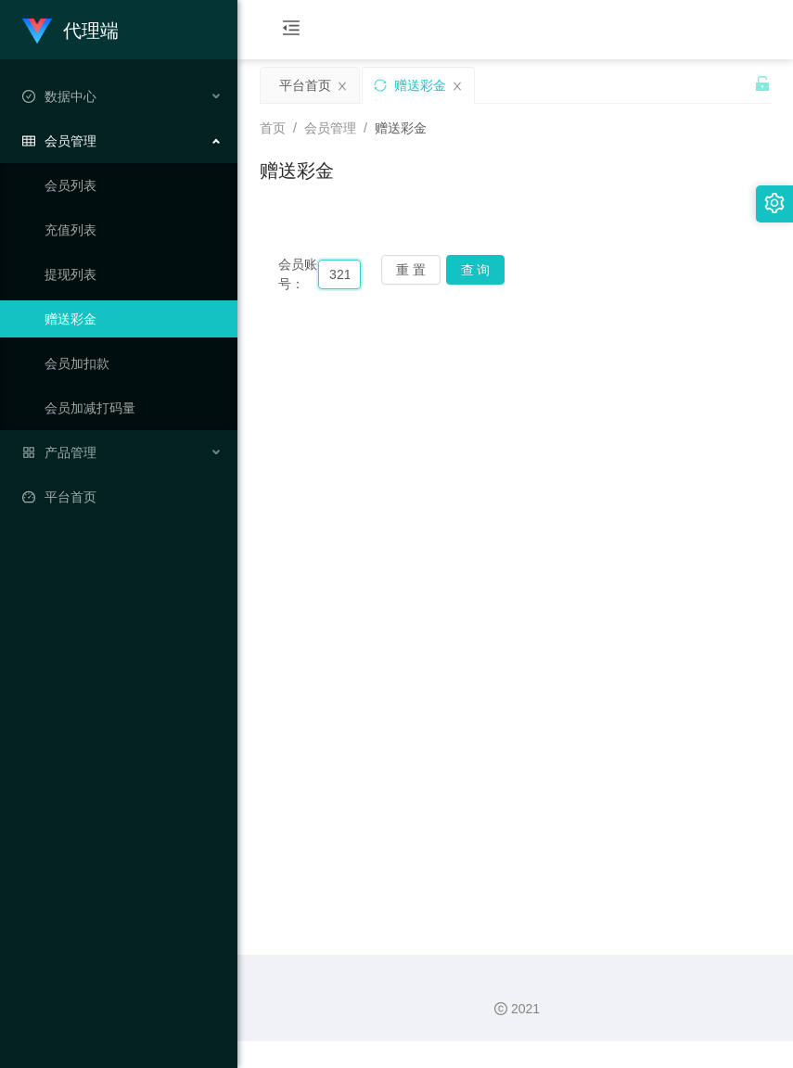
scroll to position [0, 23]
type input "321456"
click at [479, 278] on button "查 询" at bounding box center [475, 270] width 59 height 30
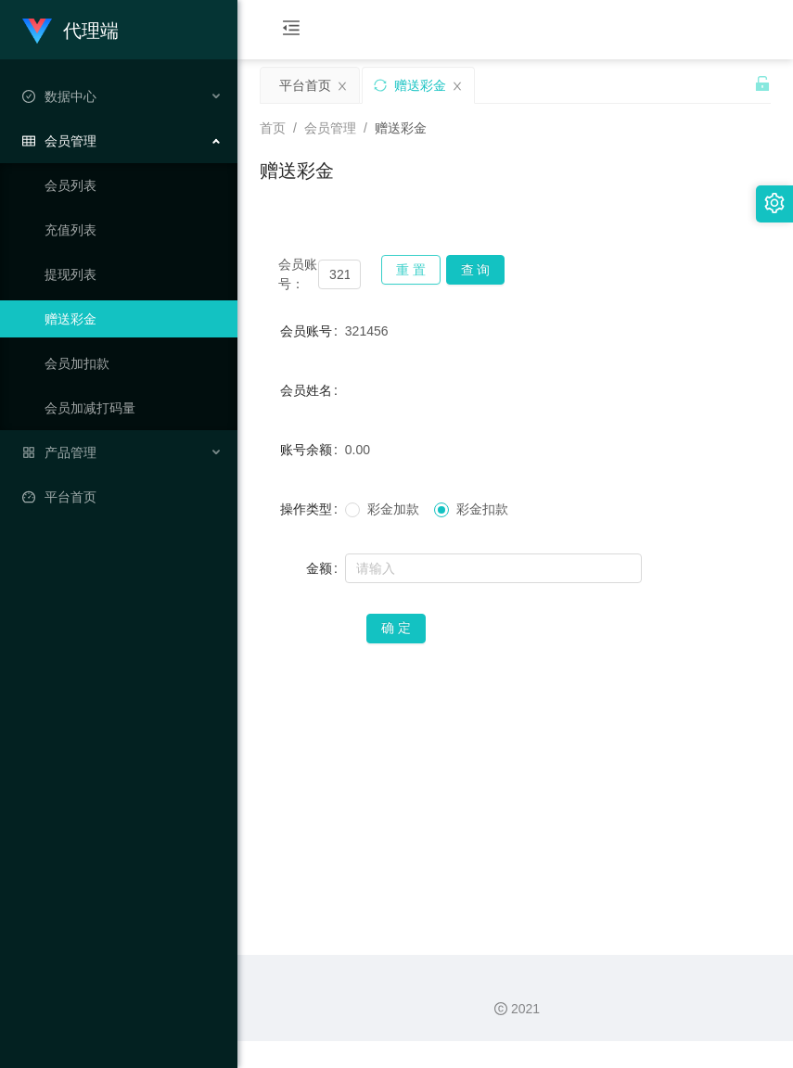
drag, startPoint x: 414, startPoint y: 269, endPoint x: 368, endPoint y: 274, distance: 45.7
click at [414, 269] on button "重 置" at bounding box center [410, 270] width 59 height 30
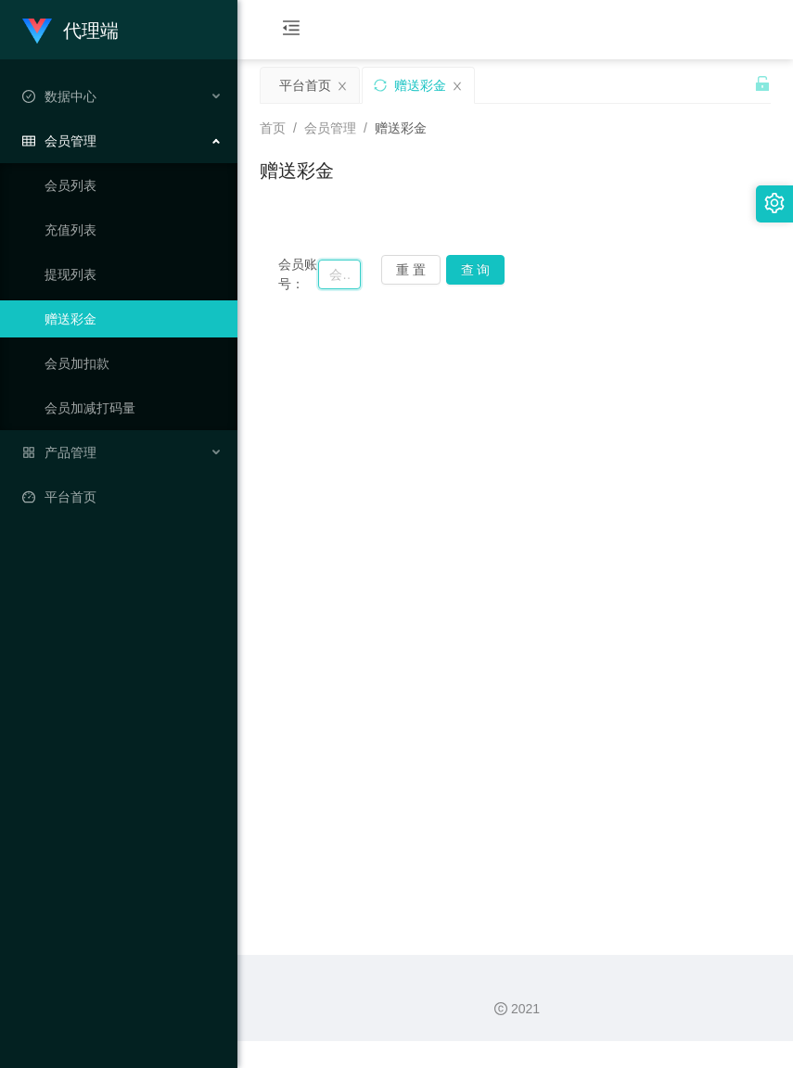
click at [318, 278] on input "text" at bounding box center [339, 275] width 42 height 30
paste input "freedom4436"
type input "freedom4436"
click at [479, 275] on button "查 询" at bounding box center [475, 270] width 59 height 30
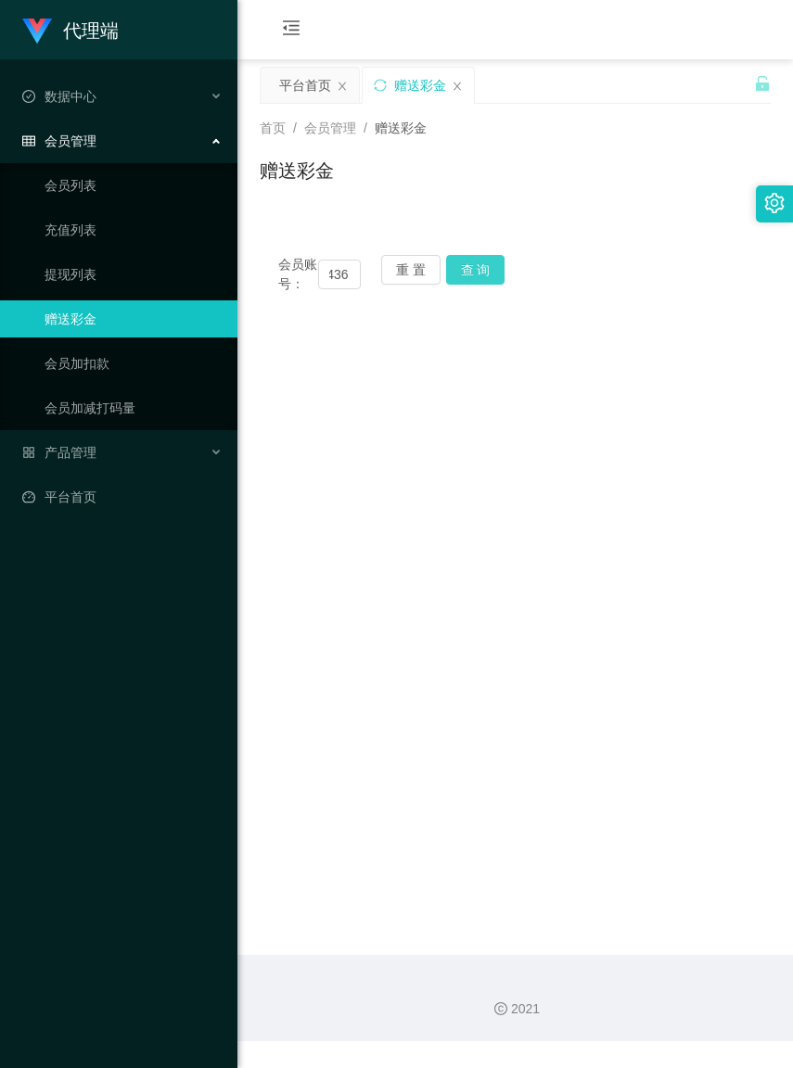
scroll to position [0, 0]
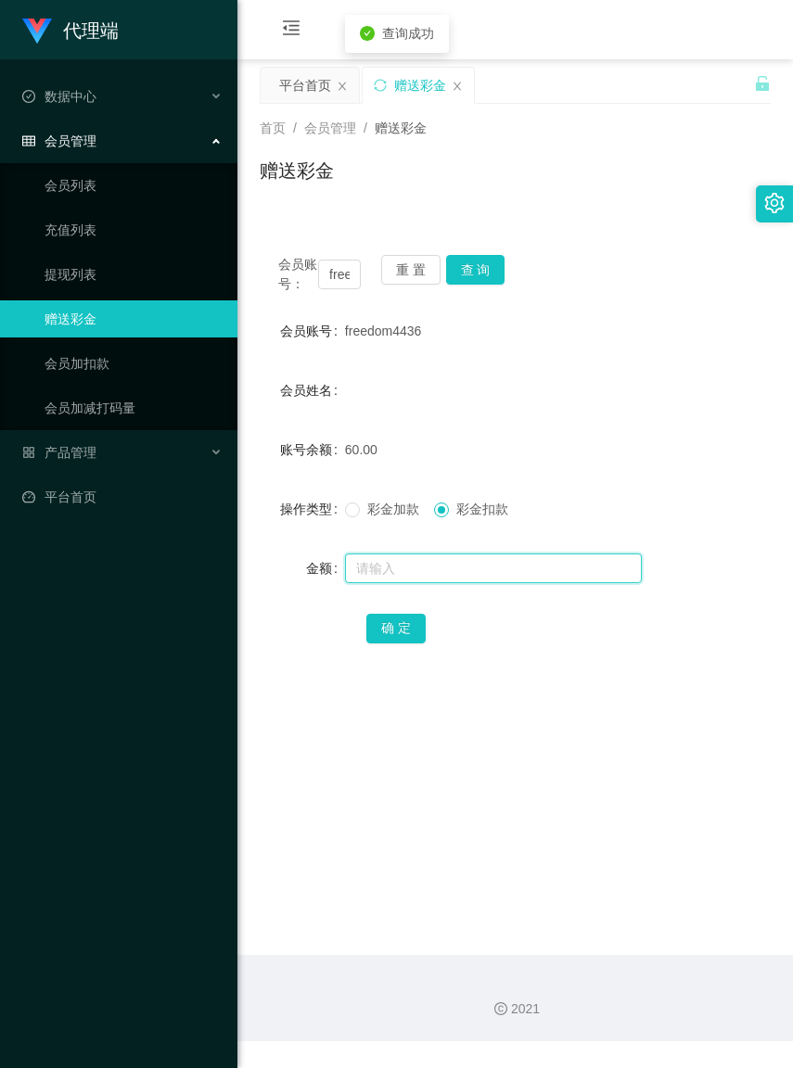
click at [461, 583] on input "text" at bounding box center [493, 569] width 297 height 30
type input "60"
click at [400, 644] on button "确 定" at bounding box center [395, 629] width 59 height 30
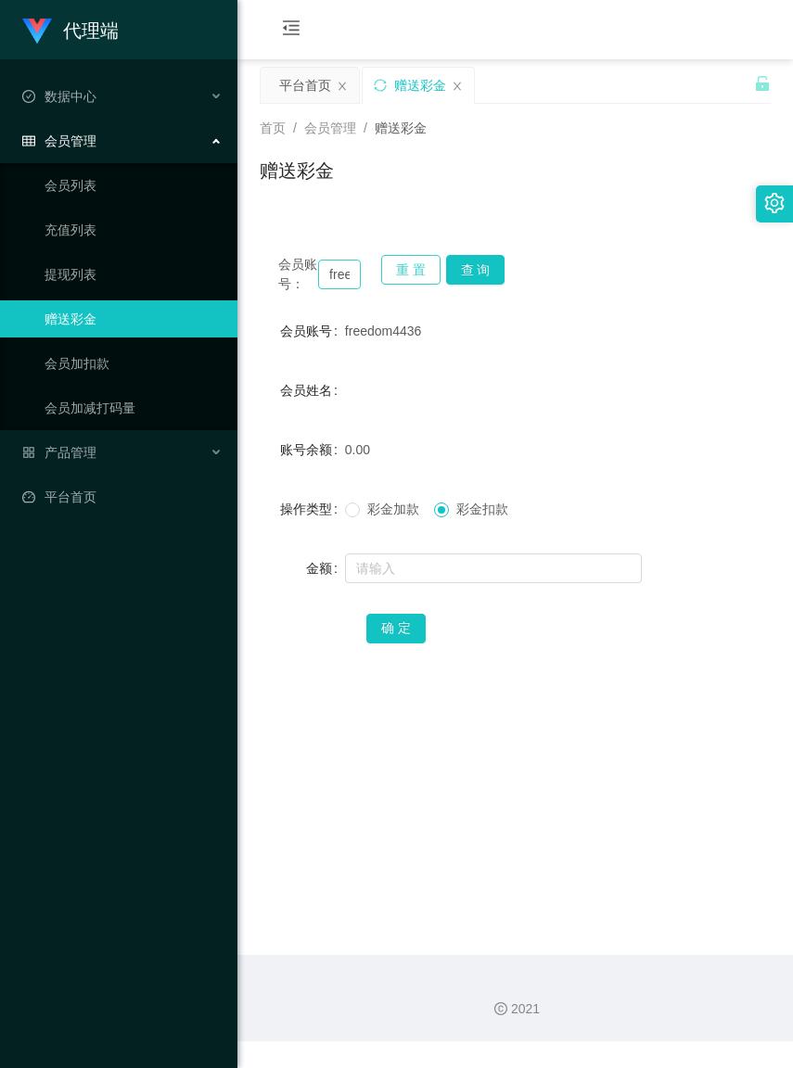
drag, startPoint x: 424, startPoint y: 274, endPoint x: 346, endPoint y: 283, distance: 78.5
click at [424, 274] on button "重 置" at bounding box center [410, 270] width 59 height 30
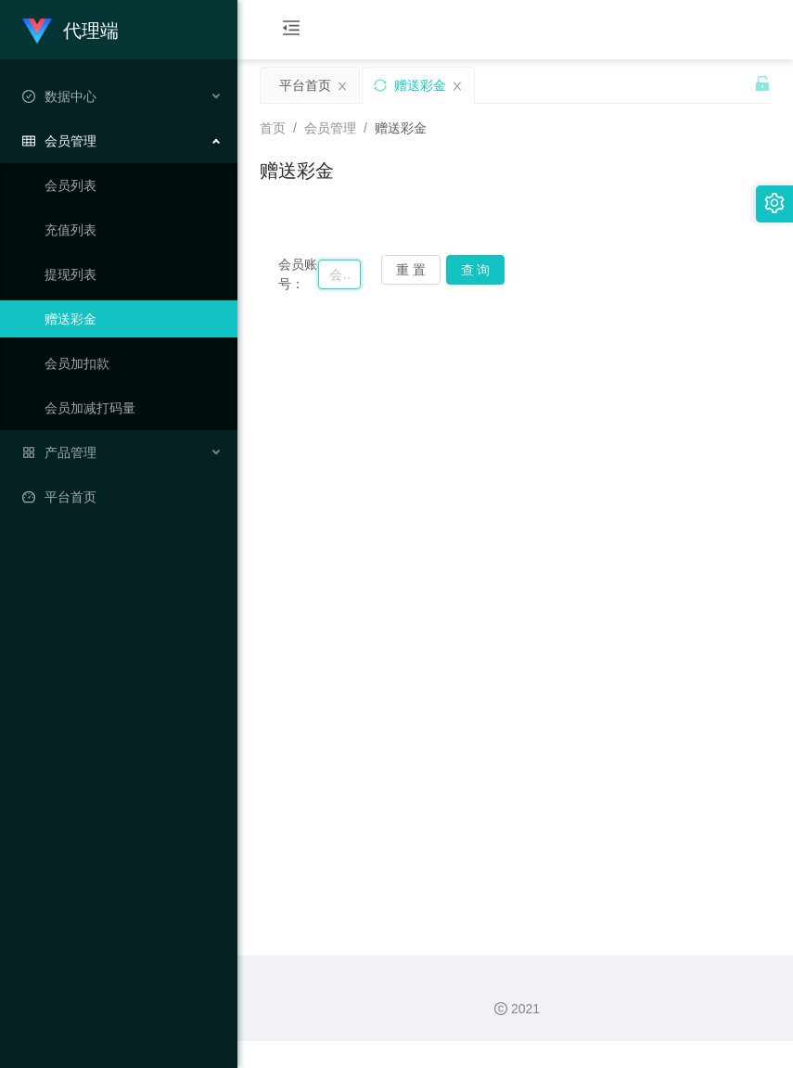
click at [326, 284] on input "text" at bounding box center [339, 275] width 42 height 30
paste input "Xyz123"
type input "Xyz123"
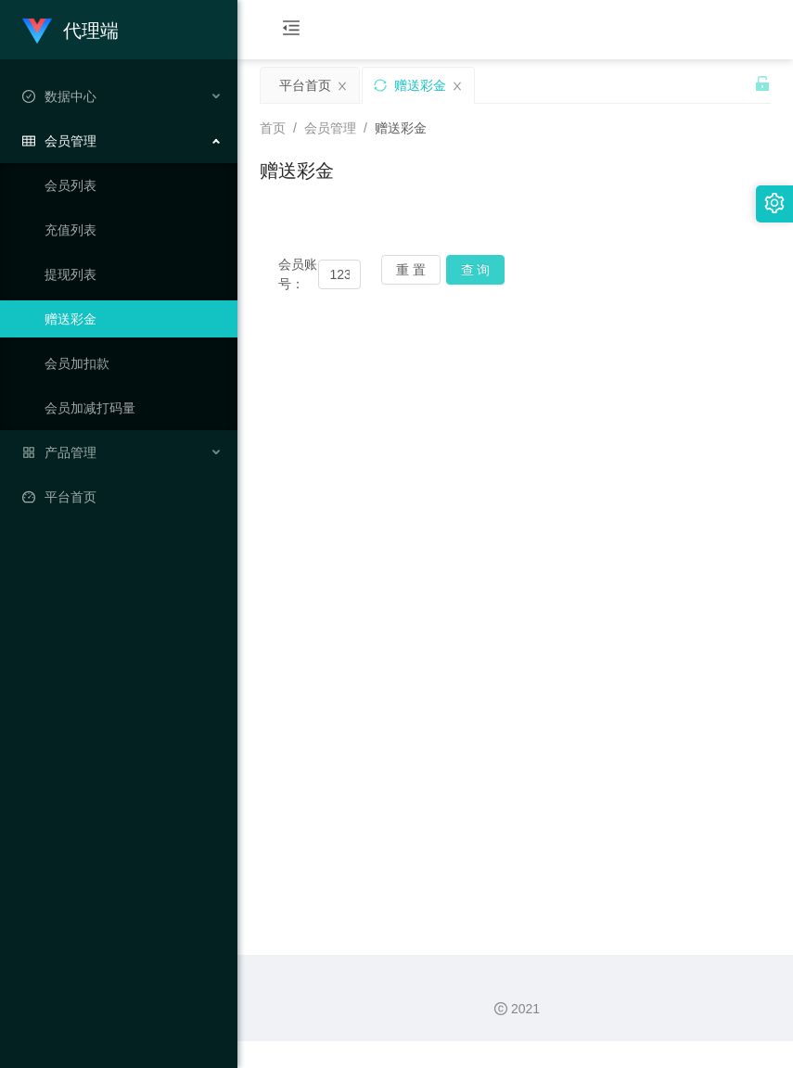
click at [489, 265] on button "查 询" at bounding box center [475, 270] width 59 height 30
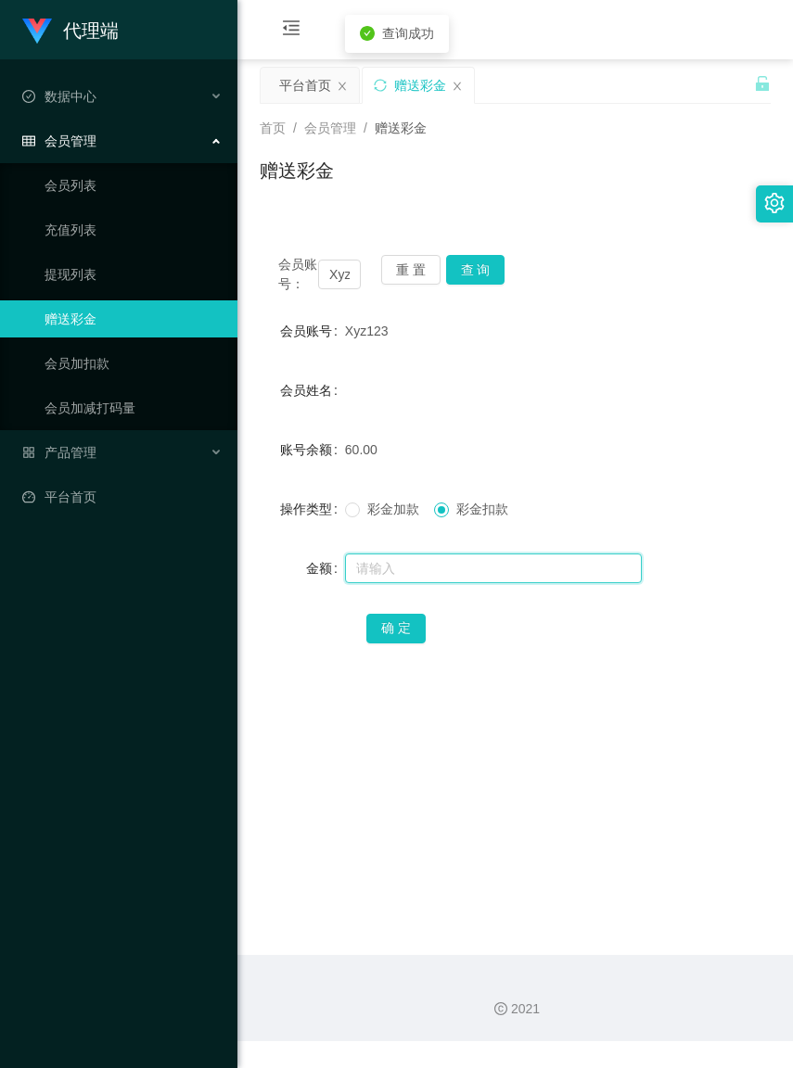
click at [488, 583] on input "text" at bounding box center [493, 569] width 297 height 30
type input "60"
click at [420, 641] on button "确 定" at bounding box center [395, 629] width 59 height 30
